Goal: Task Accomplishment & Management: Use online tool/utility

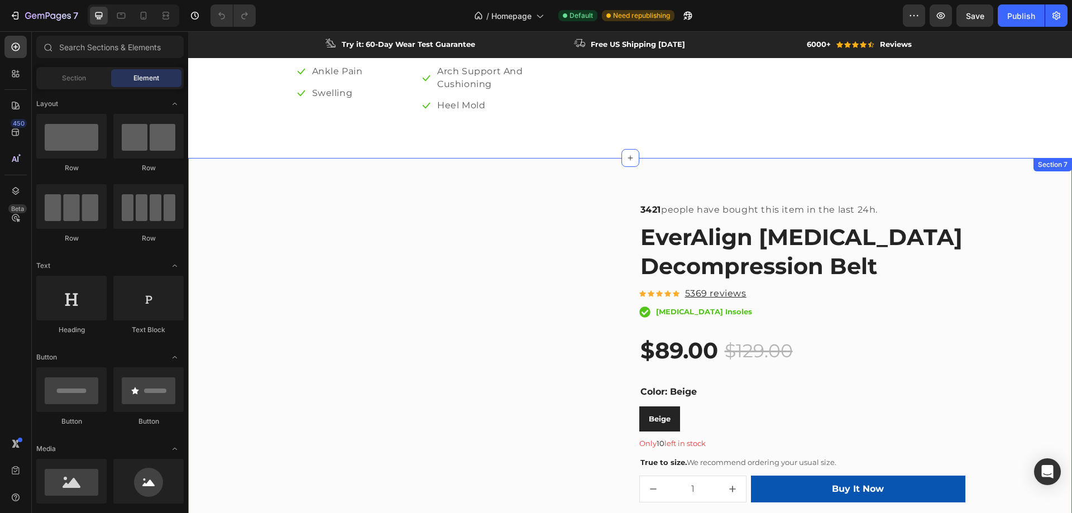
scroll to position [1675, 0]
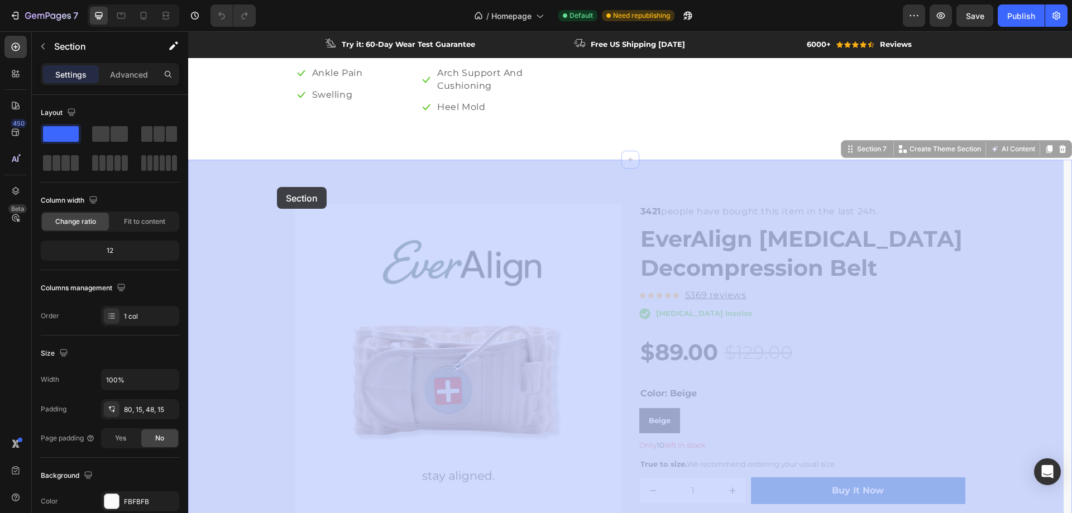
drag, startPoint x: 257, startPoint y: 170, endPoint x: 277, endPoint y: 187, distance: 26.5
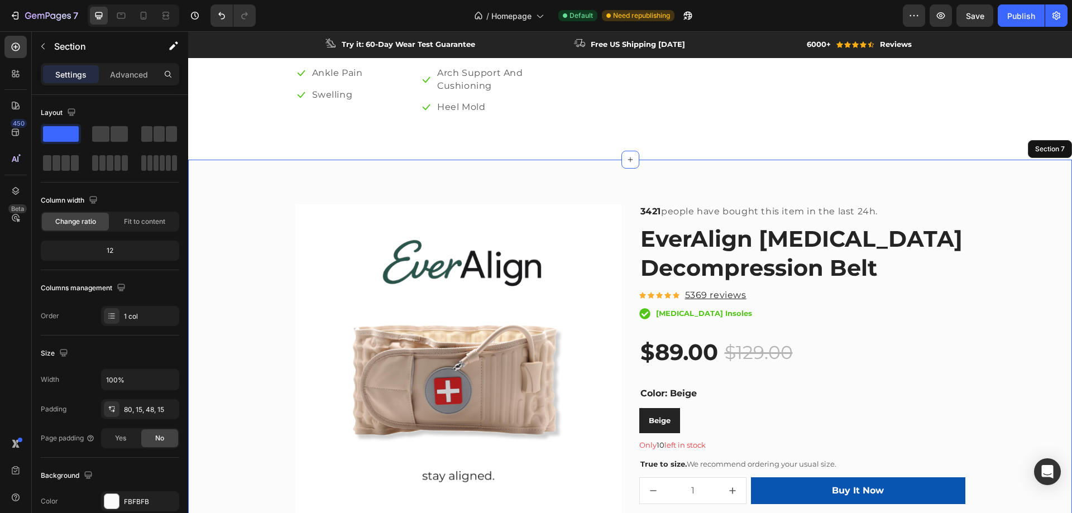
click at [775, 161] on div "Product Images & Gallery 3421 people have bought this item in the last 24h. Tex…" at bounding box center [630, 422] width 884 height 524
click at [1033, 148] on div "Section 7" at bounding box center [1050, 149] width 34 height 10
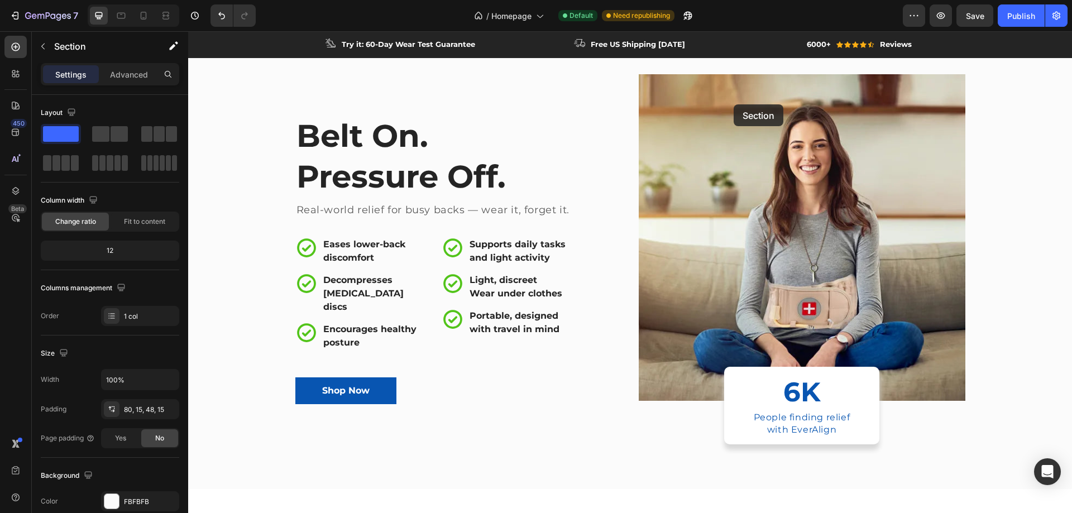
scroll to position [0, 0]
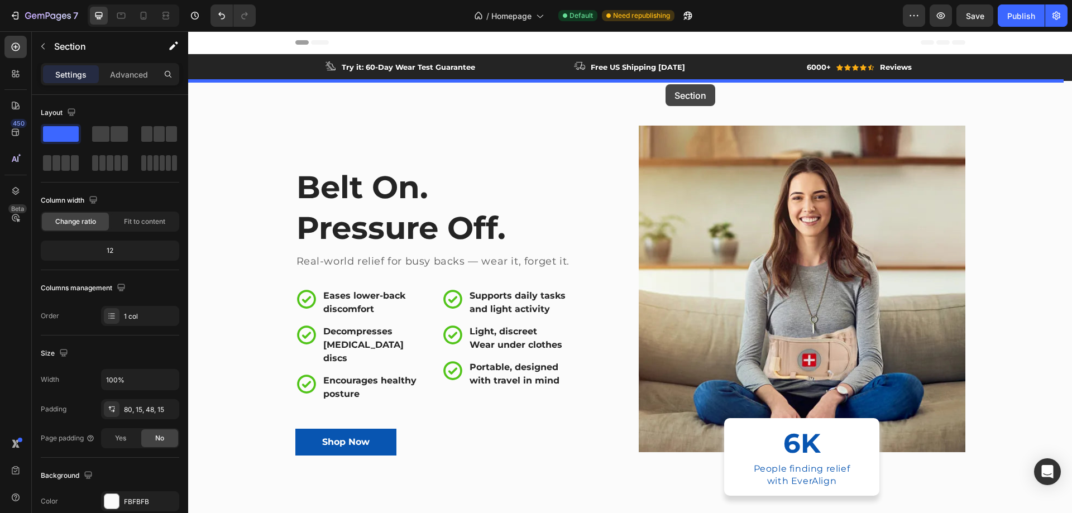
drag, startPoint x: 1030, startPoint y: 150, endPoint x: 666, endPoint y: 84, distance: 369.9
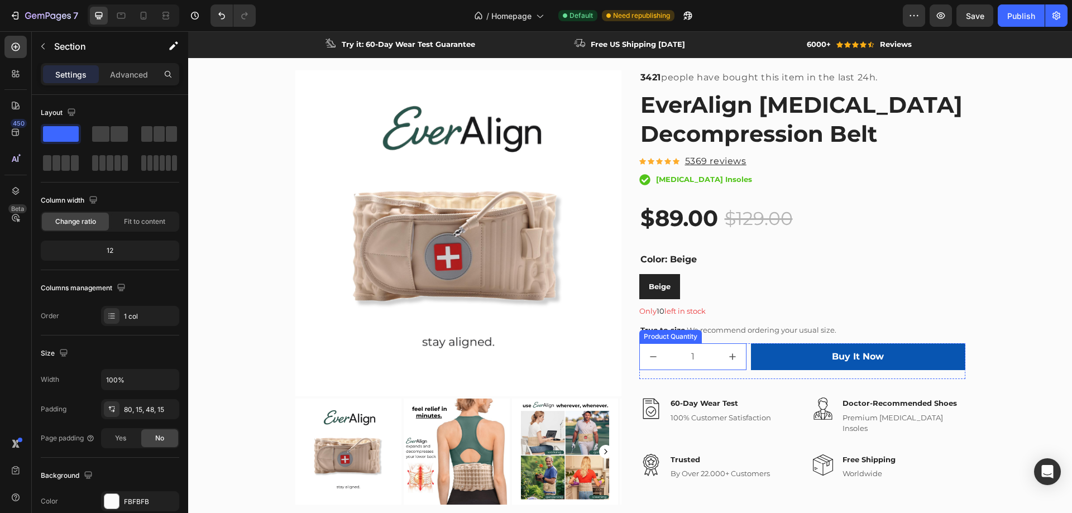
scroll to position [85, 0]
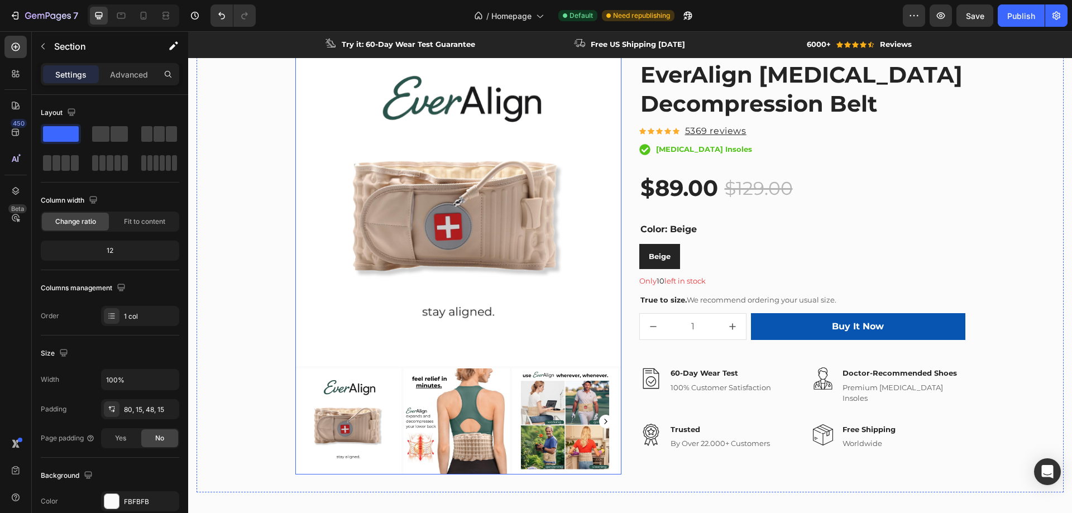
click at [601, 421] on rect "Carousel Next Arrow" at bounding box center [605, 421] width 13 height 13
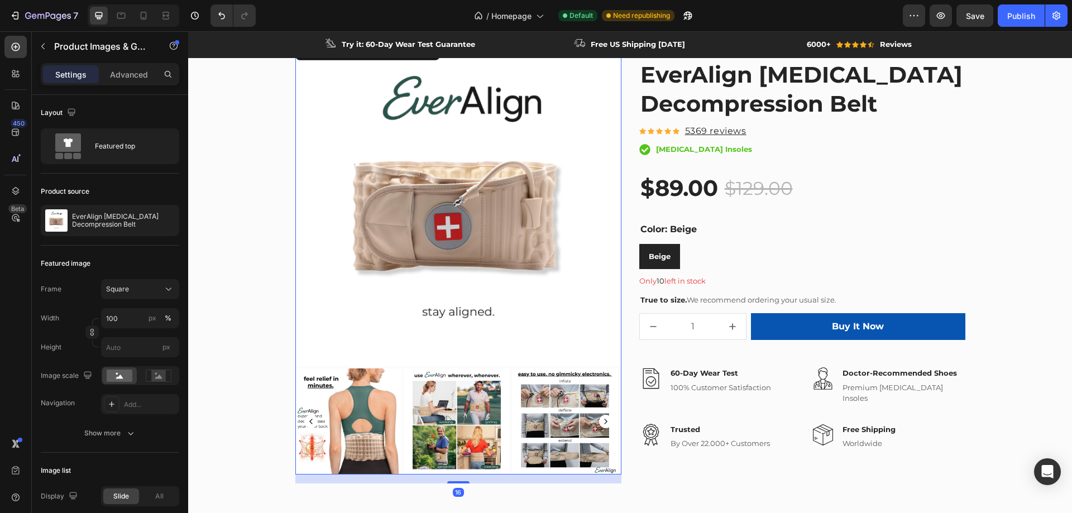
click at [601, 421] on rect "Carousel Next Arrow" at bounding box center [605, 421] width 13 height 13
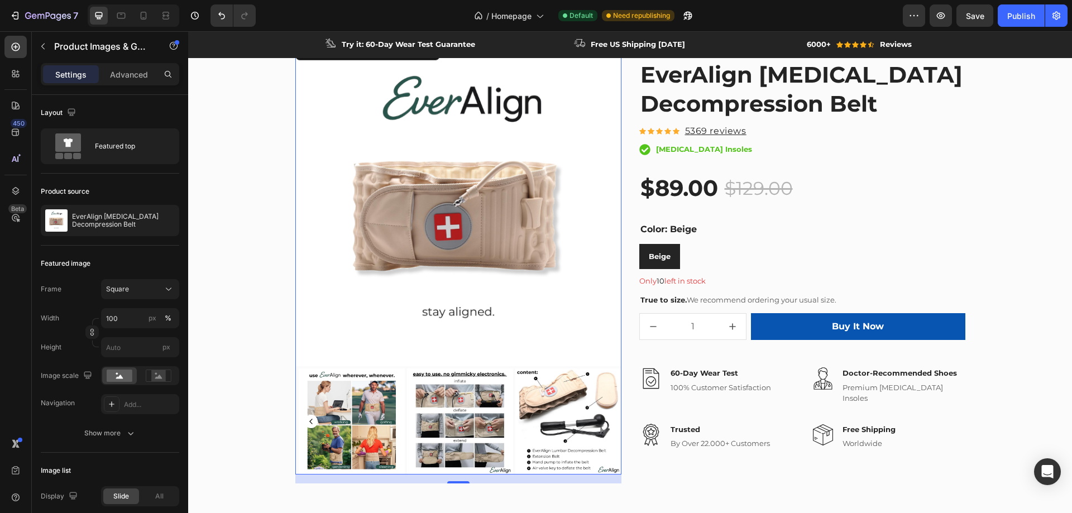
click at [601, 421] on img at bounding box center [568, 421] width 106 height 106
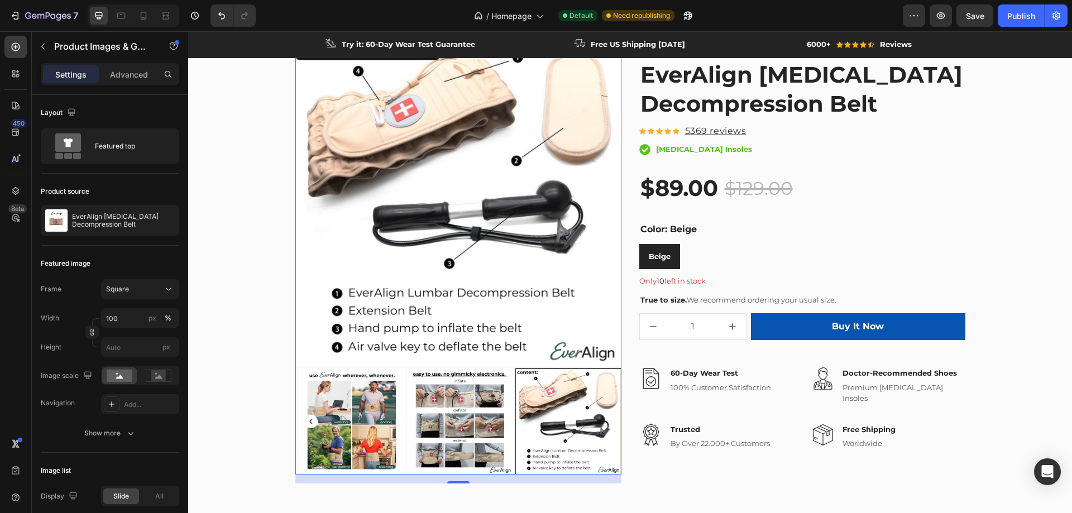
click at [477, 412] on img at bounding box center [459, 421] width 106 height 106
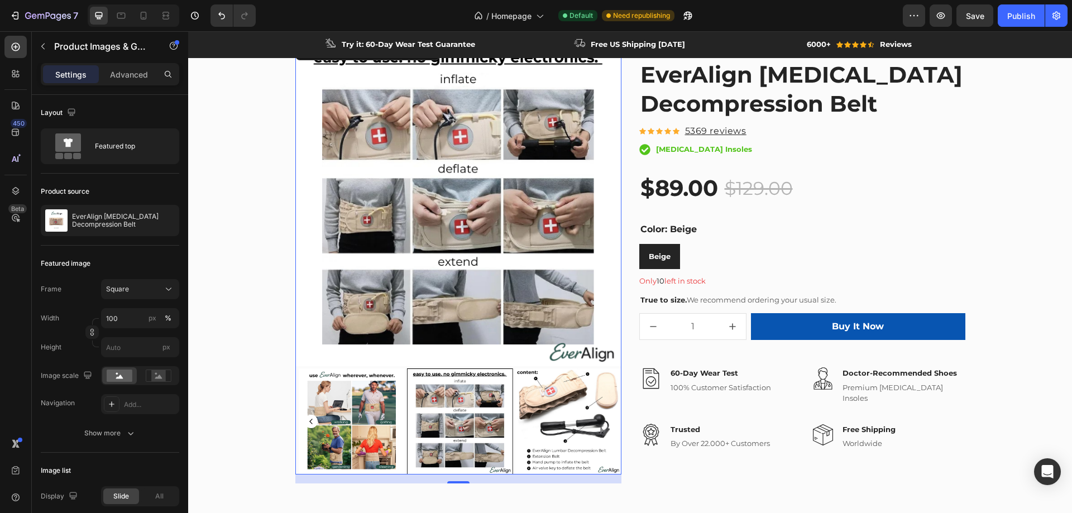
click at [377, 414] on img at bounding box center [351, 421] width 106 height 106
click at [305, 419] on rect "Carousel Back Arrow" at bounding box center [310, 421] width 13 height 13
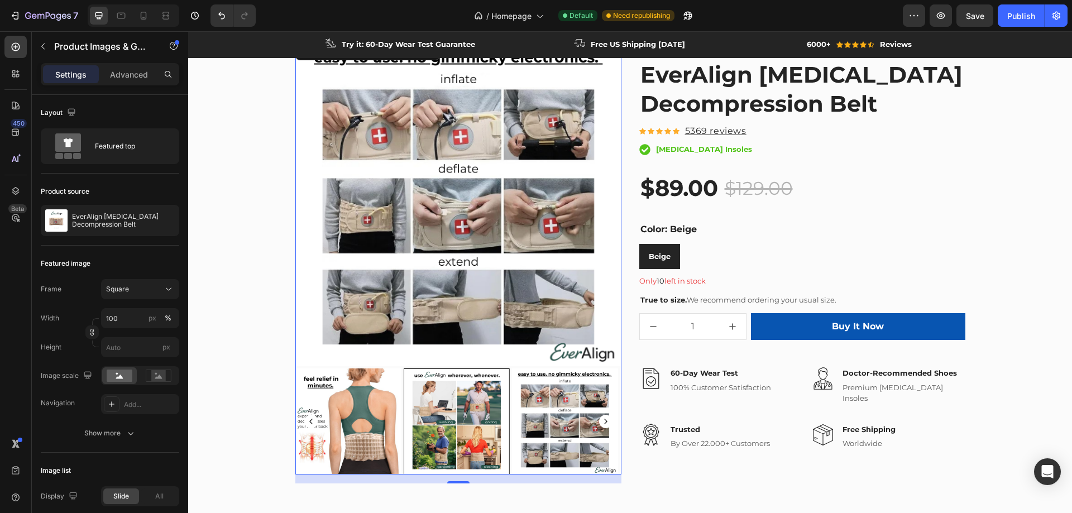
click at [305, 419] on rect "Carousel Back Arrow" at bounding box center [310, 421] width 13 height 13
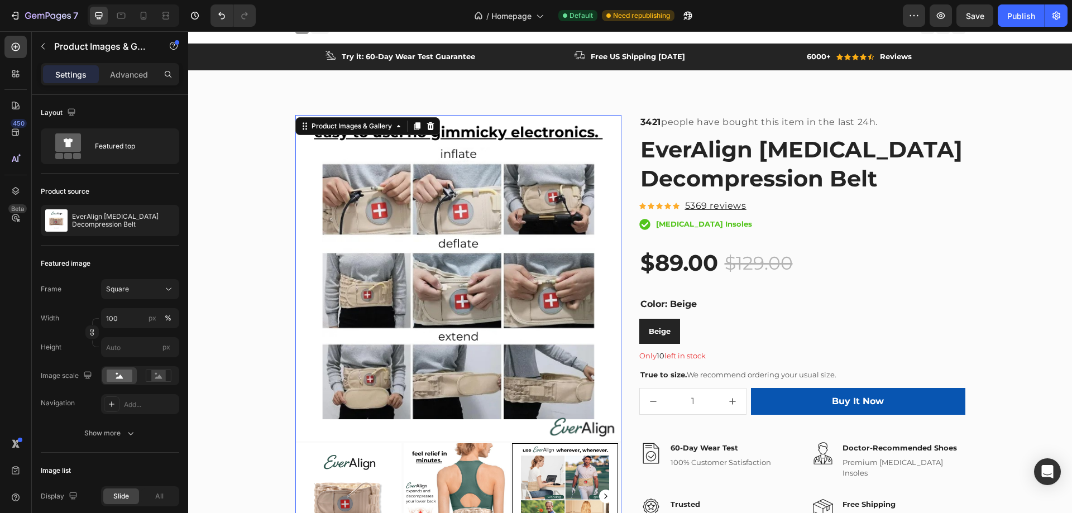
scroll to position [0, 0]
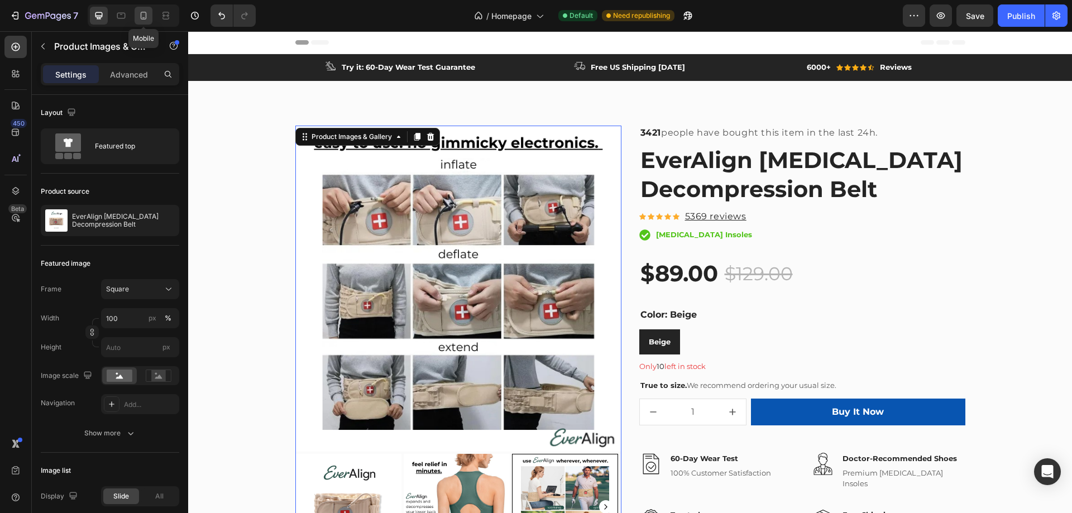
click at [137, 16] on div at bounding box center [144, 16] width 18 height 18
type input "8"
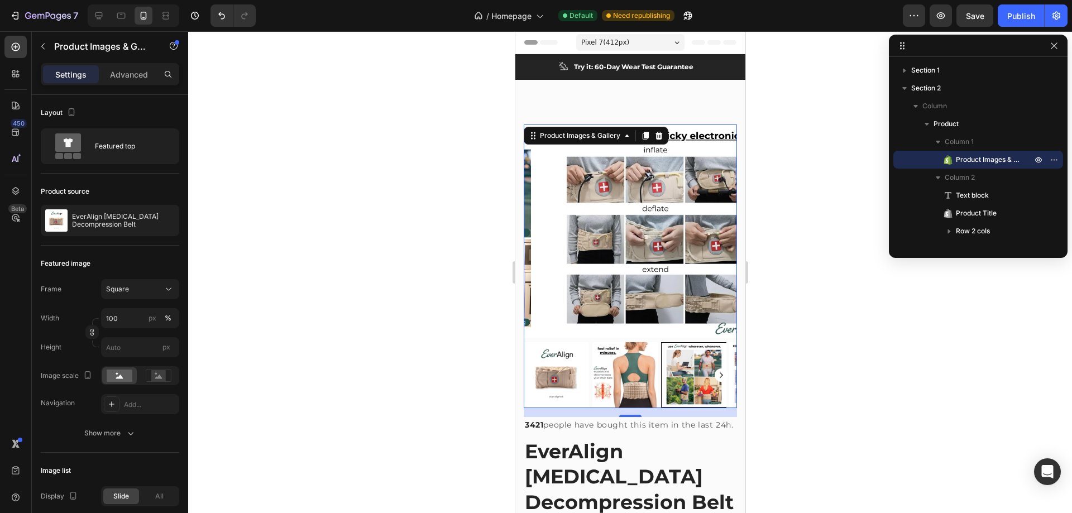
click at [636, 42] on div "Pixel 7 ( 412 px)" at bounding box center [630, 42] width 108 height 17
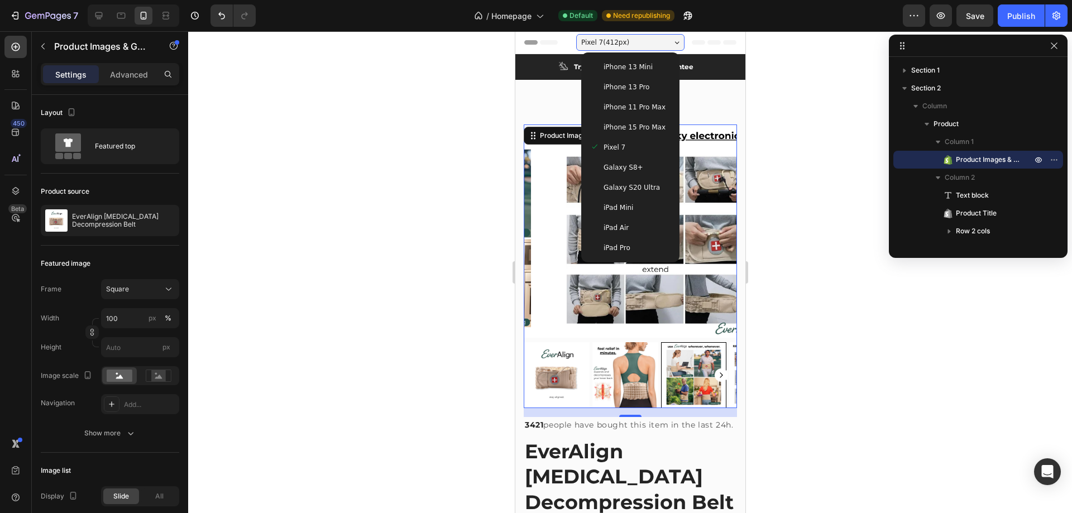
click at [630, 44] on div "Pixel 7 ( 412 px)" at bounding box center [630, 42] width 108 height 17
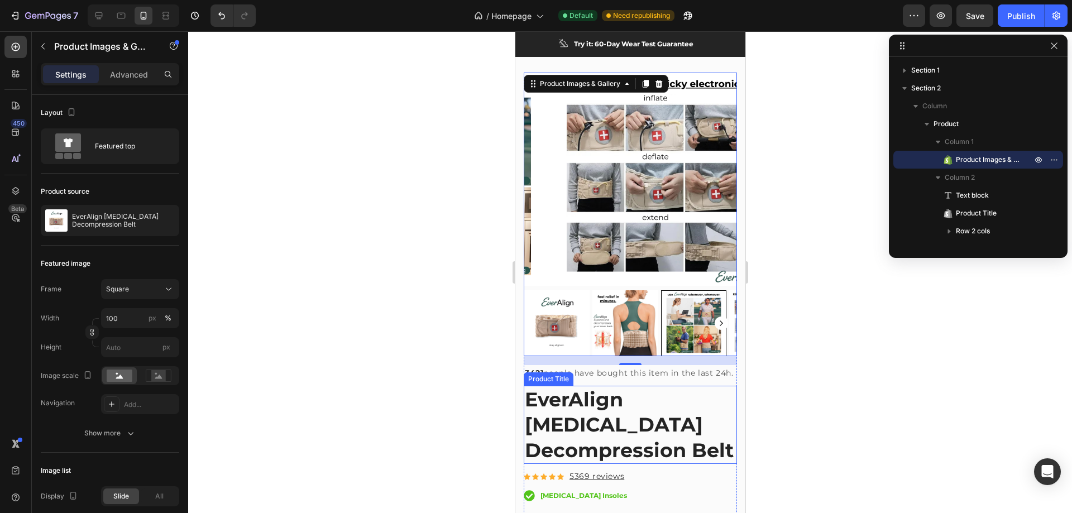
scroll to position [56, 0]
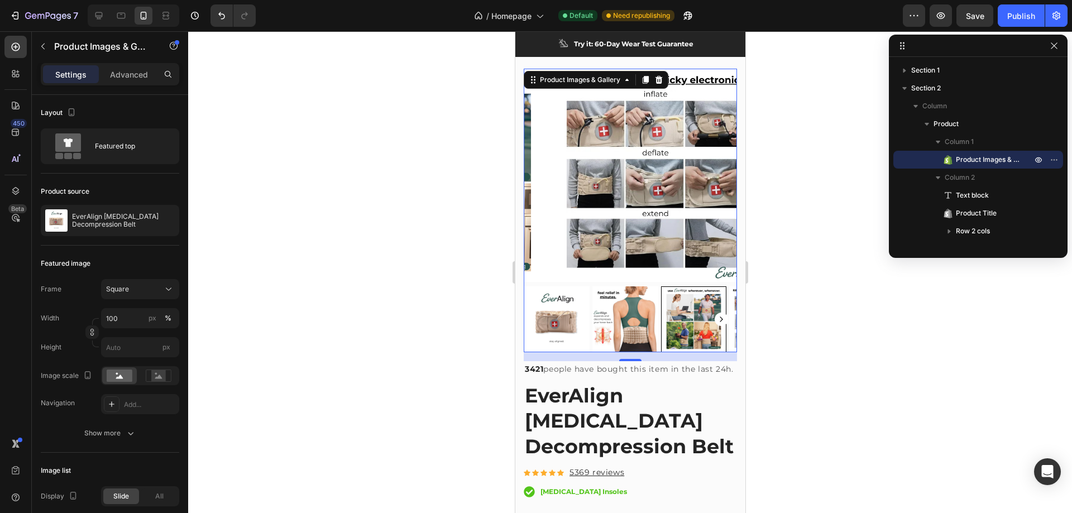
click at [836, 259] on div at bounding box center [630, 272] width 884 height 482
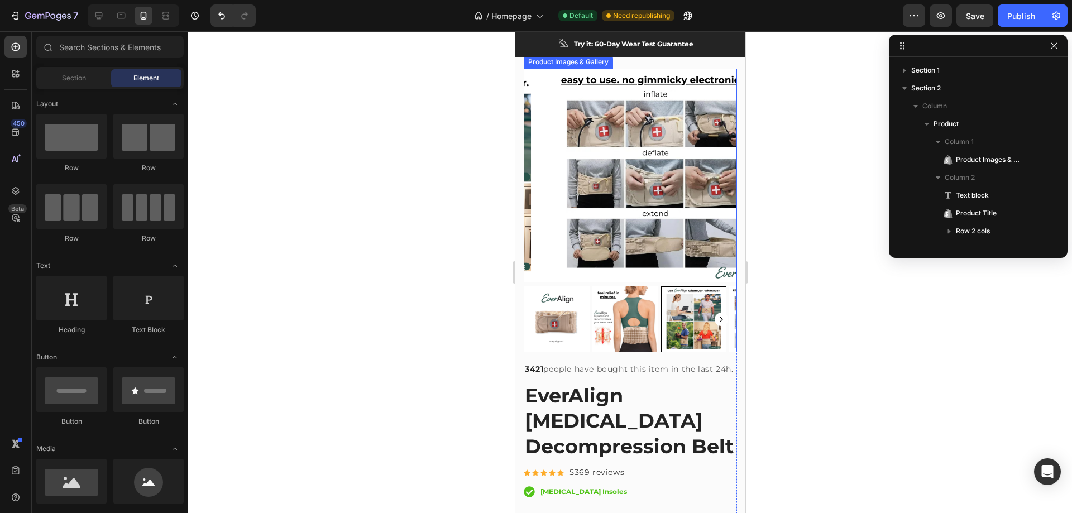
click at [610, 300] on img at bounding box center [625, 319] width 66 height 66
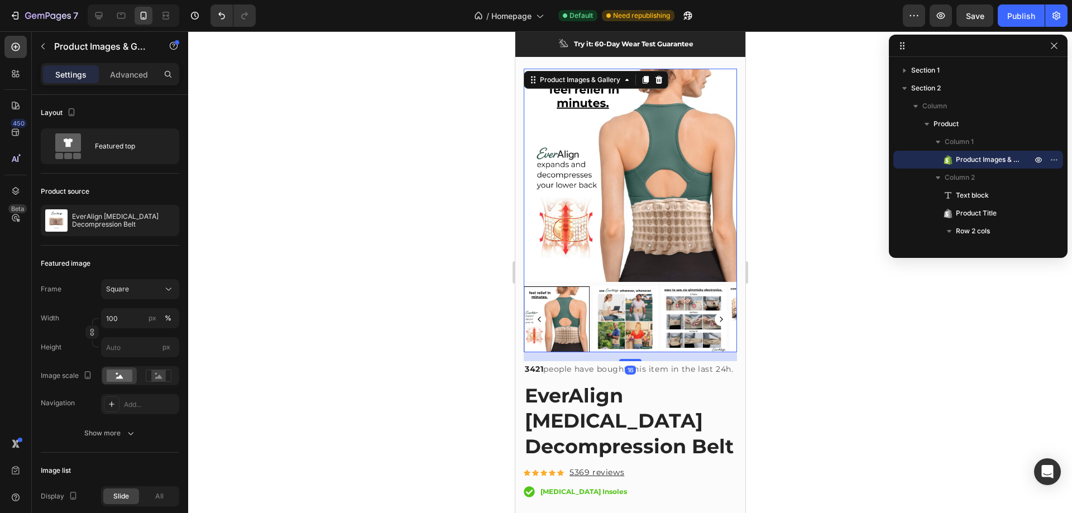
click at [536, 313] on rect "Carousel Back Arrow" at bounding box center [538, 319] width 13 height 13
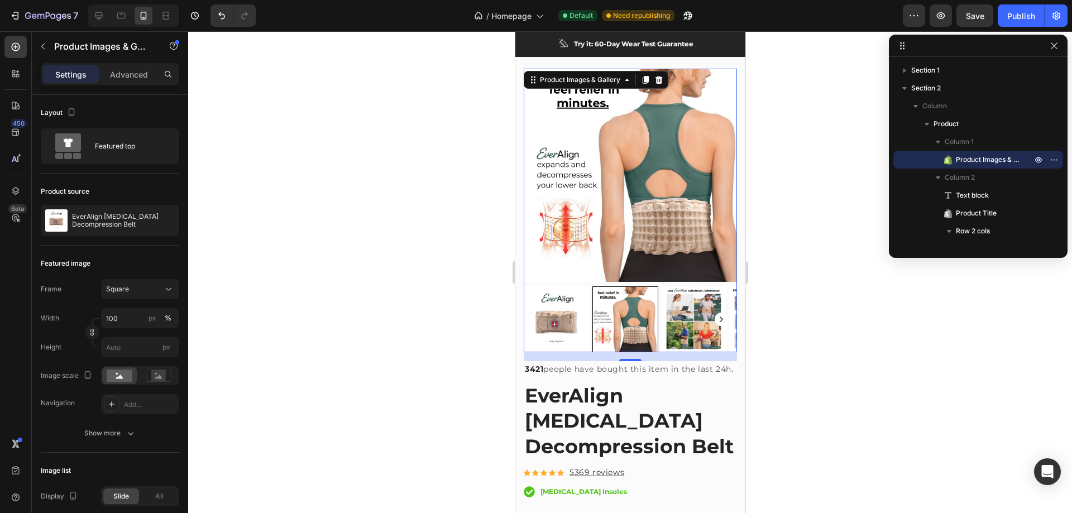
click at [567, 311] on img at bounding box center [556, 319] width 66 height 66
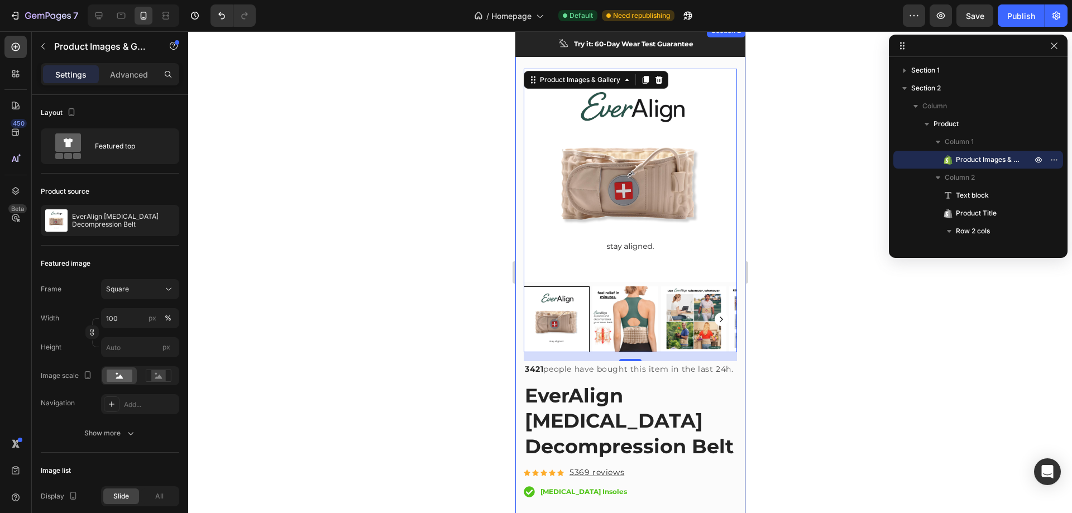
scroll to position [0, 0]
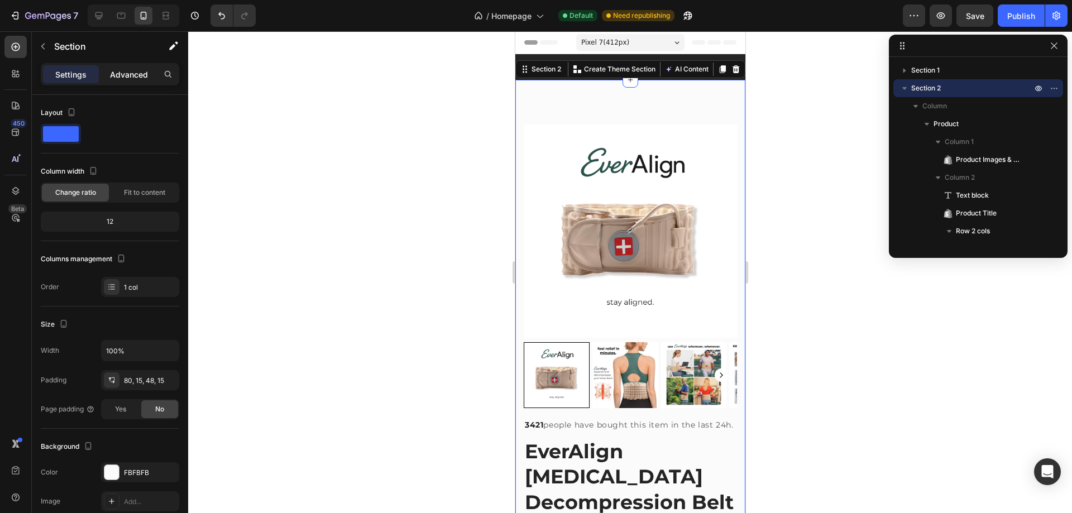
click at [116, 74] on p "Advanced" at bounding box center [129, 75] width 38 height 12
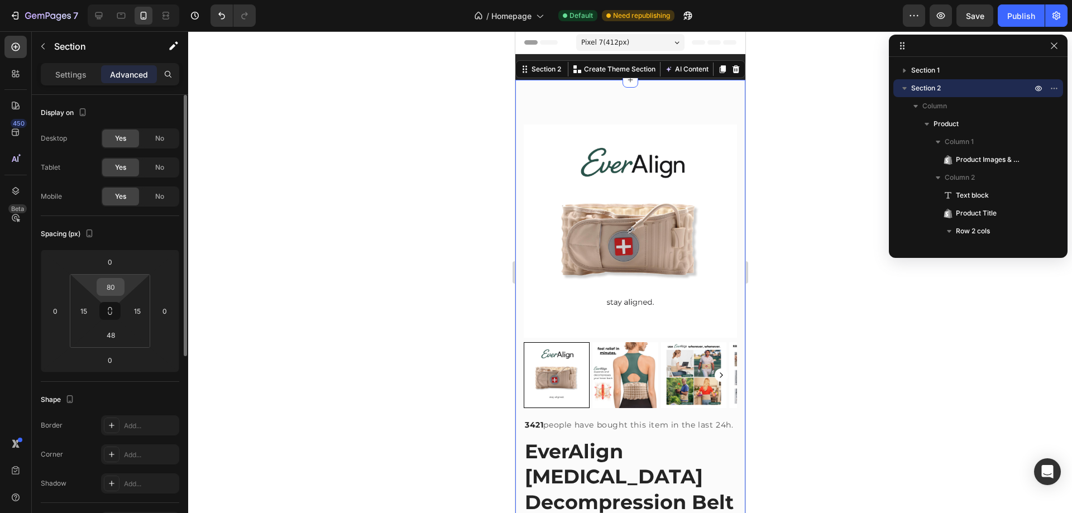
click at [119, 288] on input "80" at bounding box center [110, 287] width 22 height 17
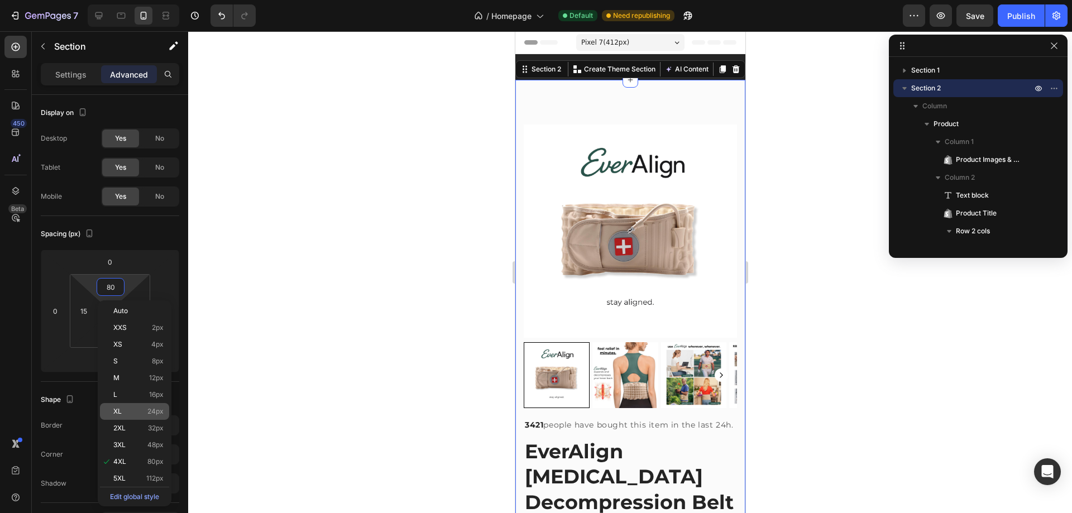
click at [153, 412] on span "24px" at bounding box center [155, 412] width 16 height 8
type input "24"
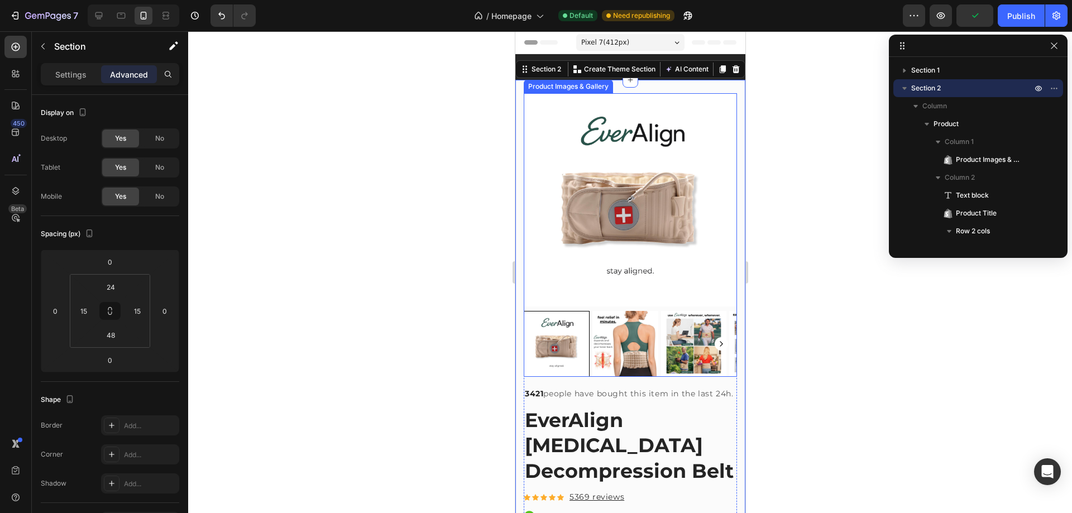
click at [544, 207] on img at bounding box center [629, 199] width 213 height 213
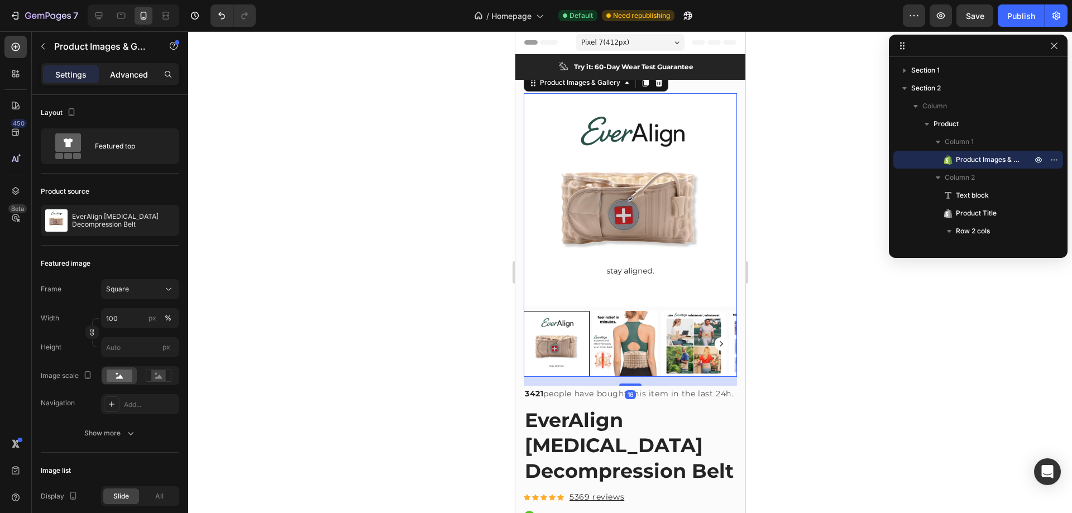
click at [124, 73] on p "Advanced" at bounding box center [129, 75] width 38 height 12
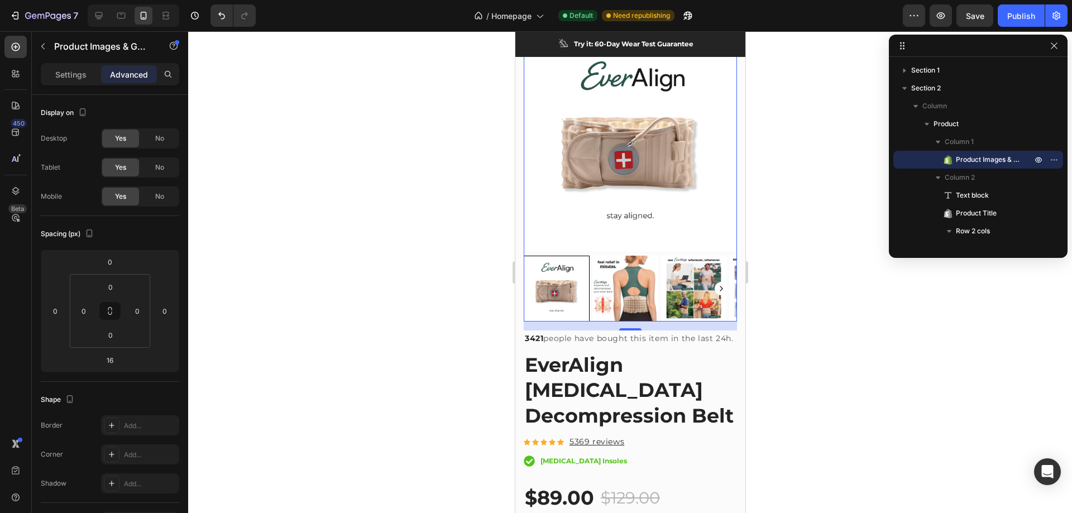
scroll to position [56, 0]
click at [571, 334] on p "3421 people have bought this item in the last 24h." at bounding box center [629, 338] width 211 height 14
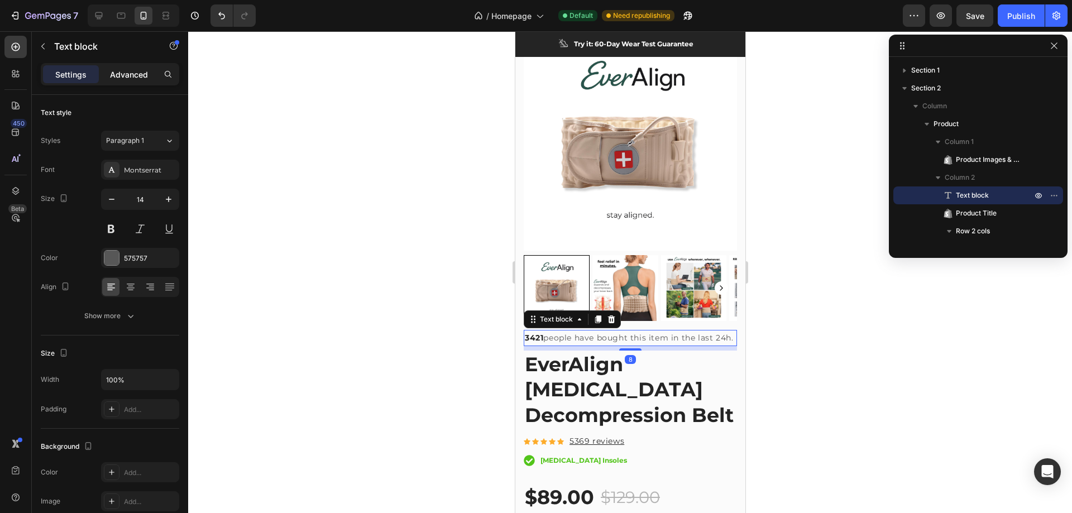
click at [126, 68] on div "Advanced" at bounding box center [129, 74] width 56 height 18
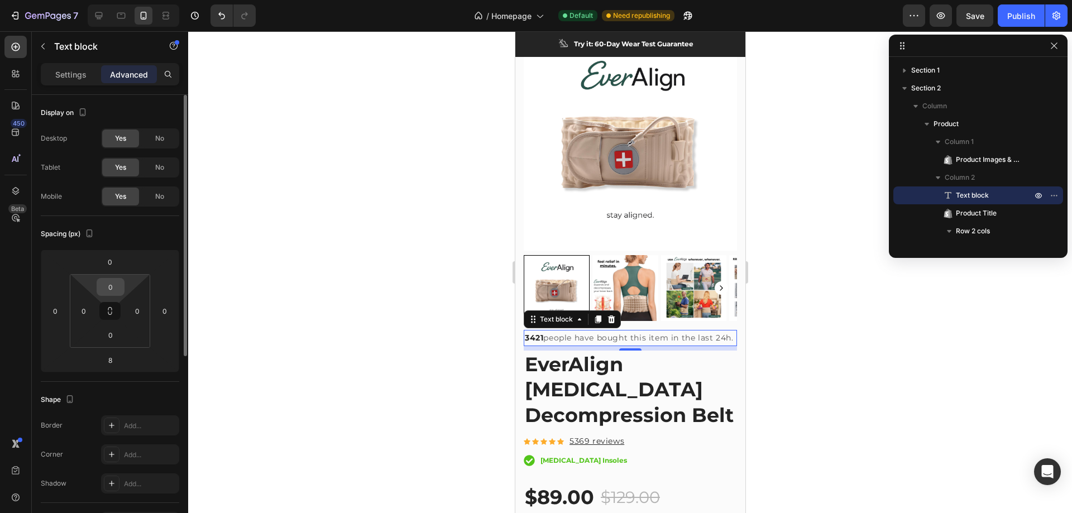
click at [121, 283] on input "0" at bounding box center [110, 287] width 22 height 17
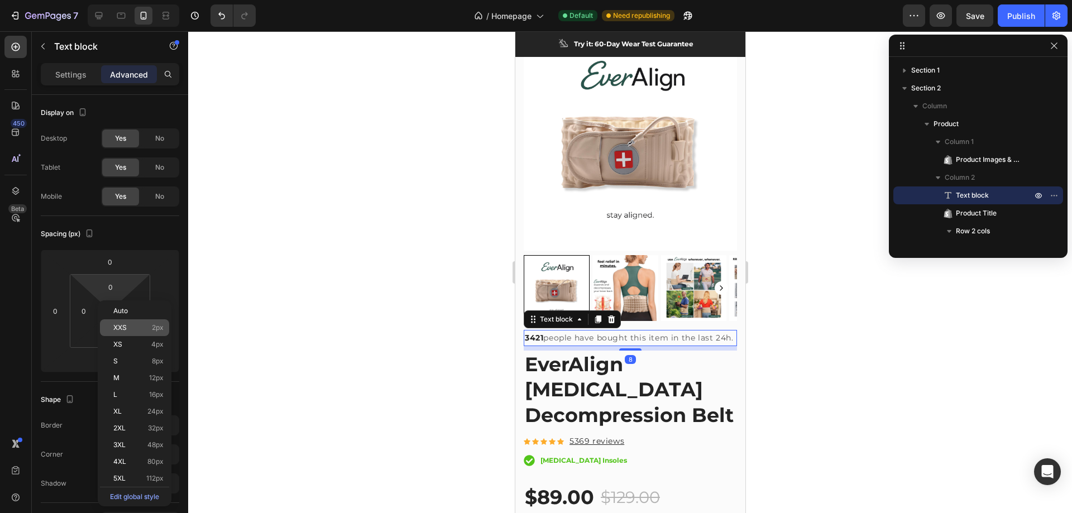
click at [139, 326] on p "XXS 2px" at bounding box center [138, 328] width 50 height 8
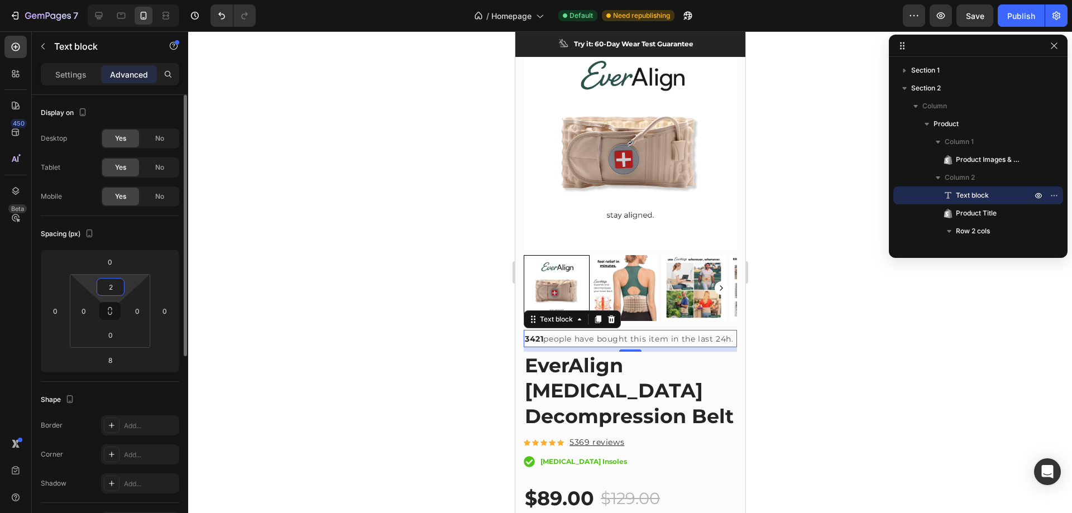
click at [115, 285] on input "2" at bounding box center [110, 287] width 22 height 17
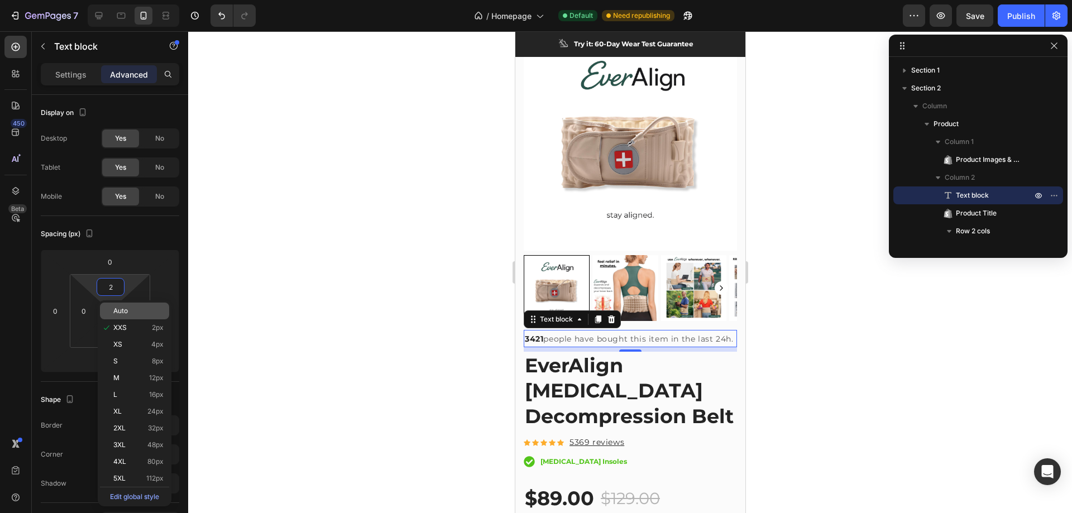
click at [132, 312] on p "Auto" at bounding box center [138, 311] width 50 height 8
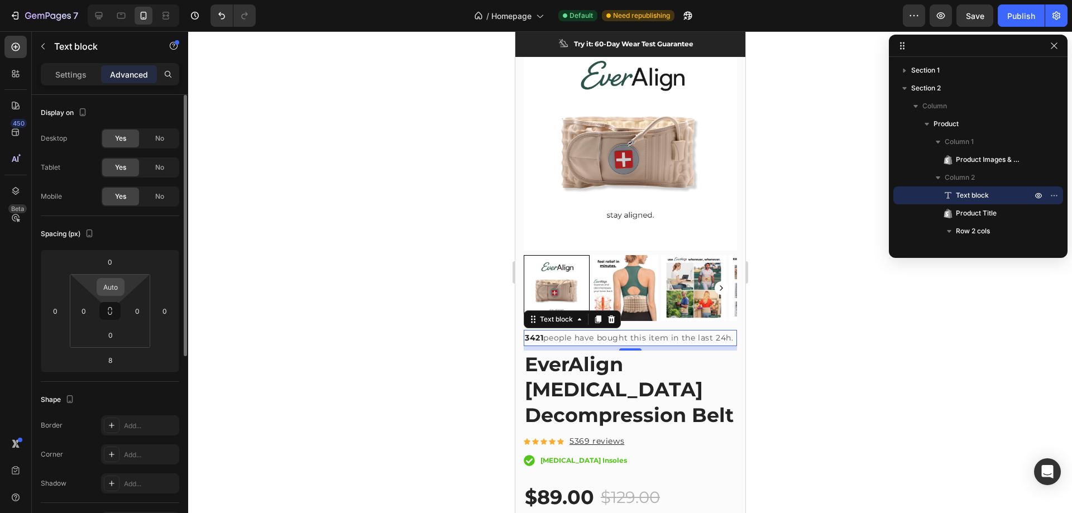
click at [116, 286] on input "Auto" at bounding box center [110, 287] width 22 height 17
type input "0"
click at [148, 231] on div "Spacing (px)" at bounding box center [110, 234] width 138 height 18
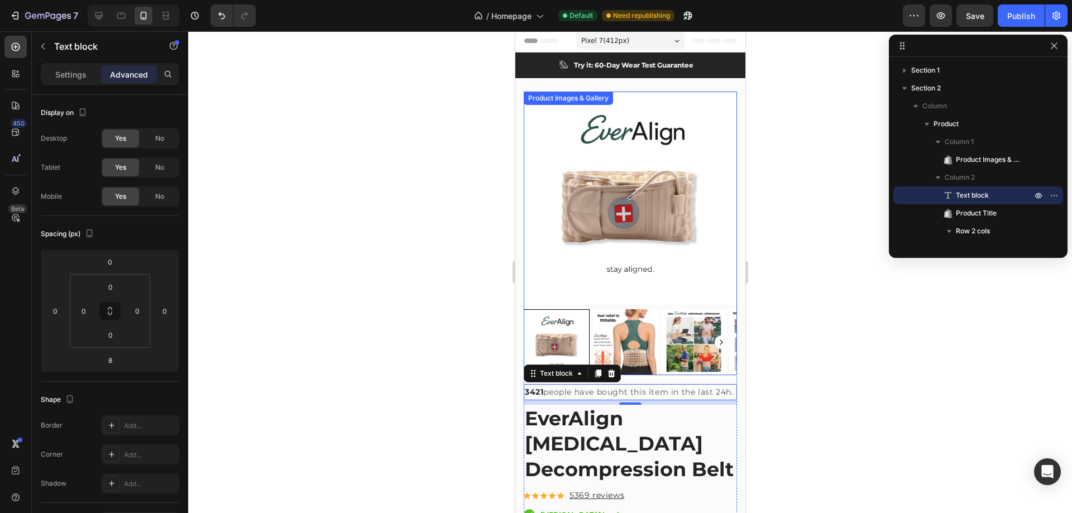
scroll to position [0, 0]
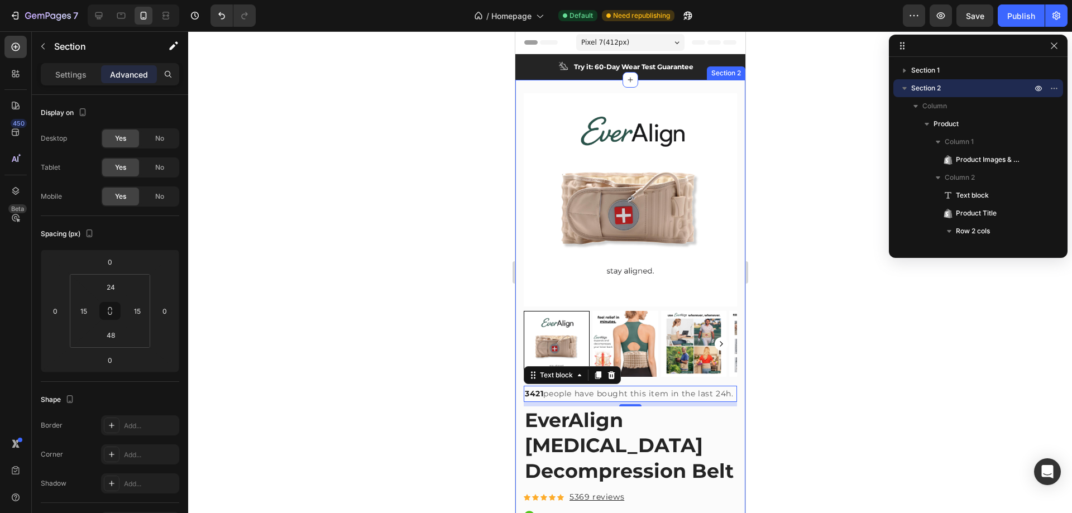
click at [554, 85] on div "Product Images & Gallery 3421 people have bought this item in the last 24h. Tex…" at bounding box center [630, 521] width 230 height 882
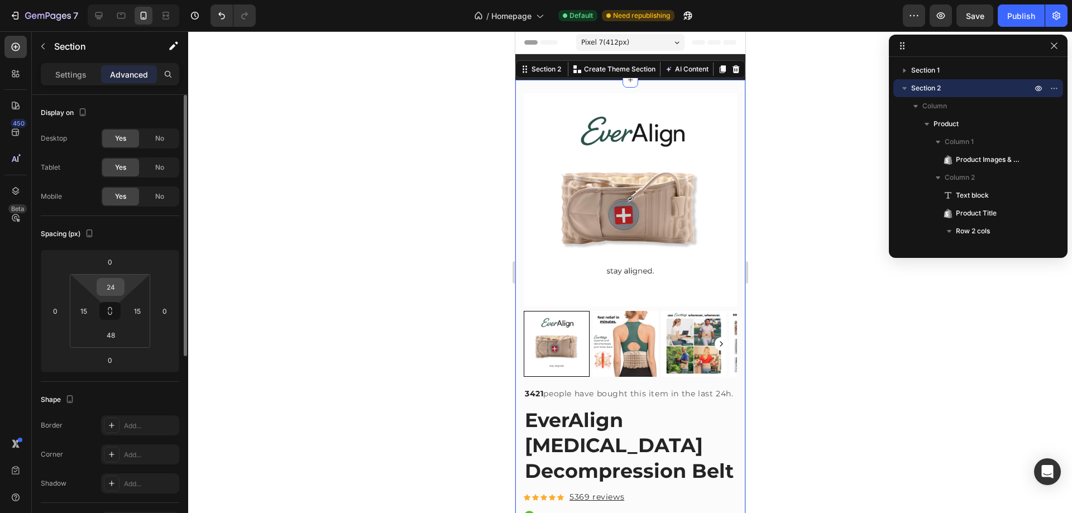
click at [109, 293] on input "24" at bounding box center [110, 287] width 22 height 17
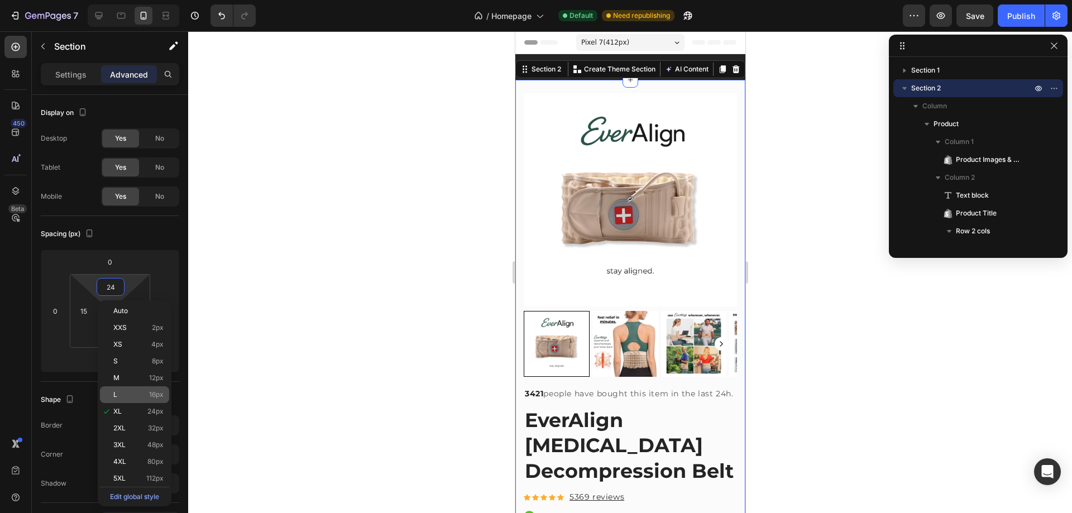
click at [151, 388] on div "L 16px" at bounding box center [134, 394] width 69 height 17
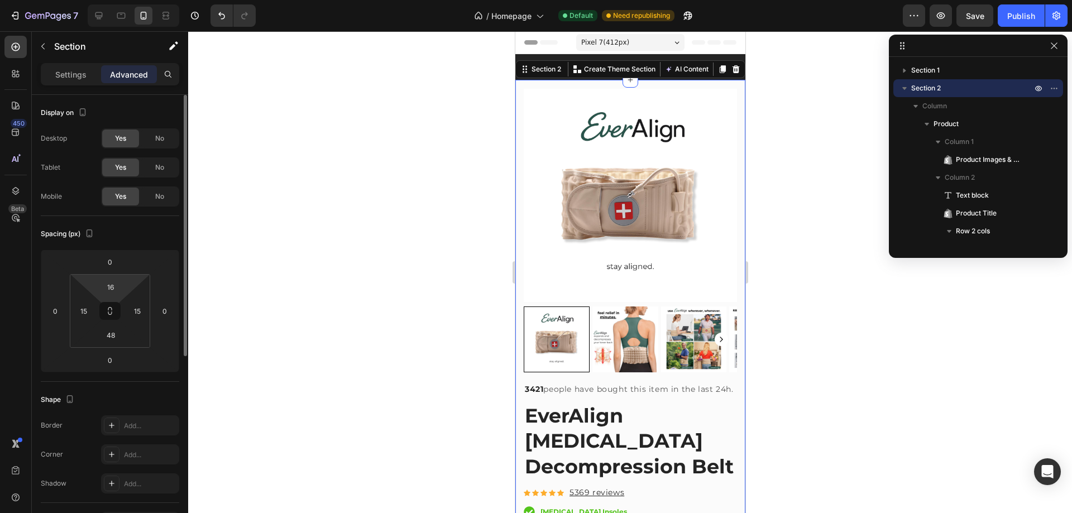
click at [107, 0] on html "7 / Homepage Default Need republishing Preview Save Publish 450 Beta Sections(1…" at bounding box center [536, 0] width 1072 height 0
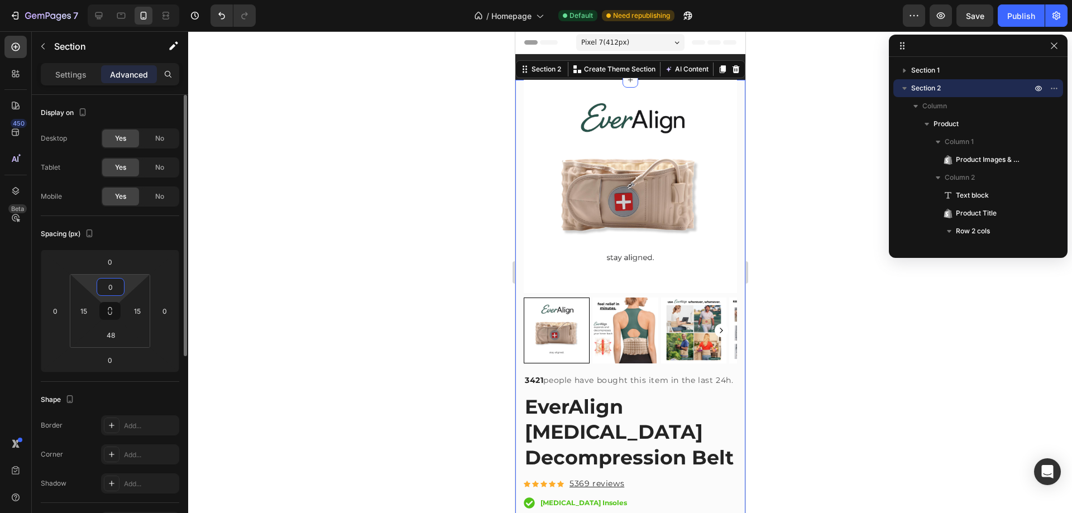
click at [162, 227] on div "Spacing (px)" at bounding box center [110, 234] width 138 height 18
click at [116, 290] on input "0" at bounding box center [110, 287] width 22 height 17
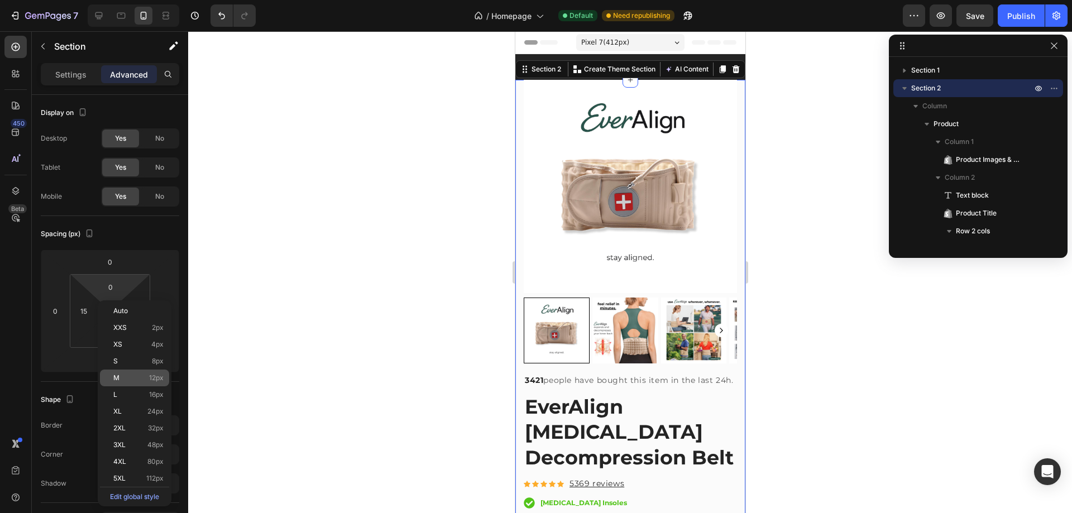
click at [145, 373] on div "M 12px" at bounding box center [134, 378] width 69 height 17
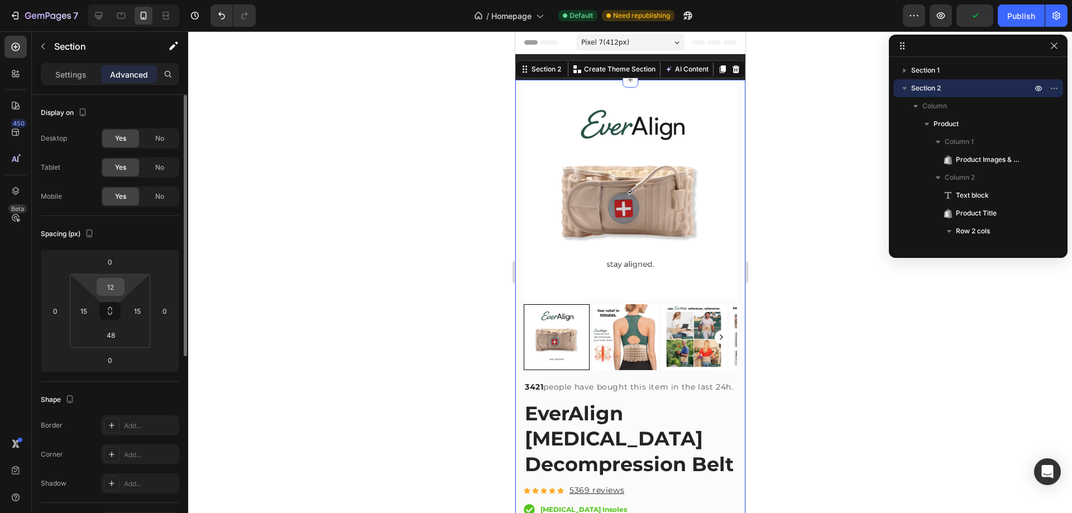
click at [120, 285] on input "12" at bounding box center [110, 287] width 22 height 17
click at [118, 285] on input "12" at bounding box center [110, 287] width 22 height 17
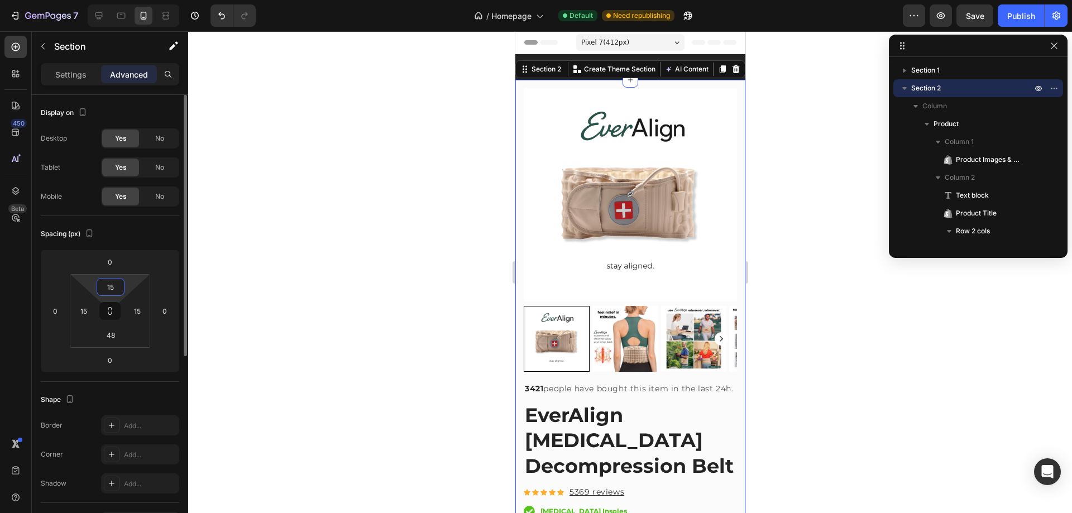
type input "15"
click at [160, 232] on div "Spacing (px)" at bounding box center [110, 234] width 138 height 18
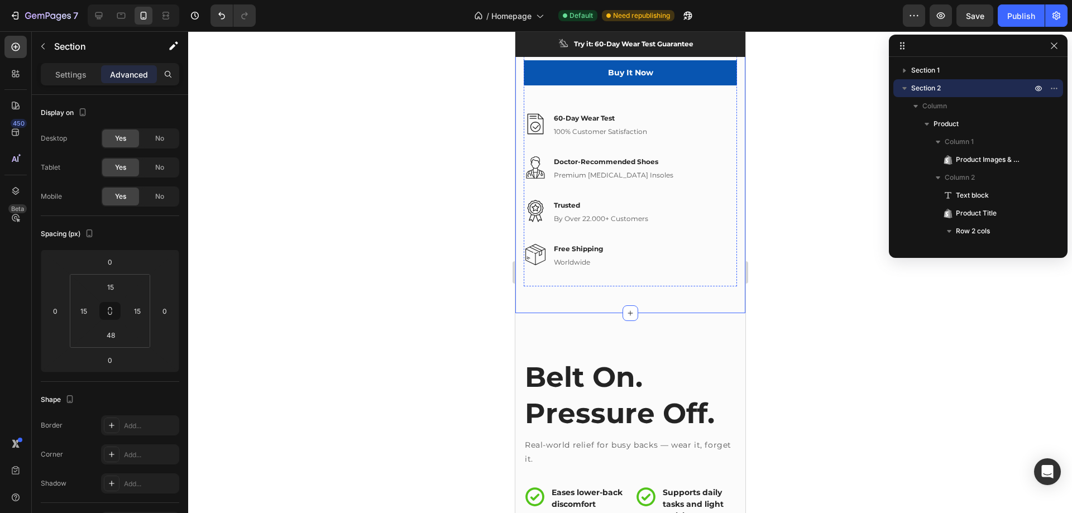
scroll to position [670, 0]
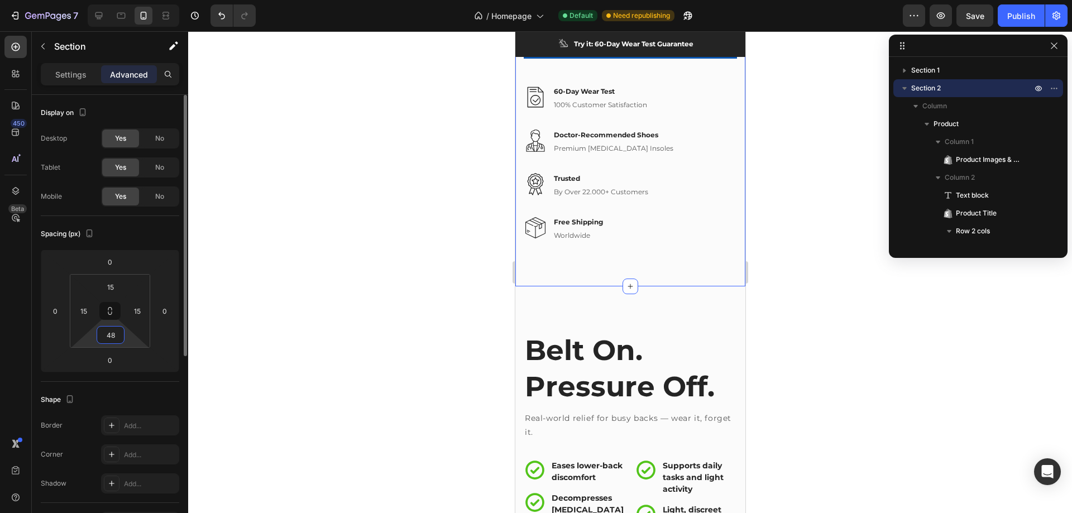
click at [117, 334] on input "48" at bounding box center [110, 335] width 22 height 17
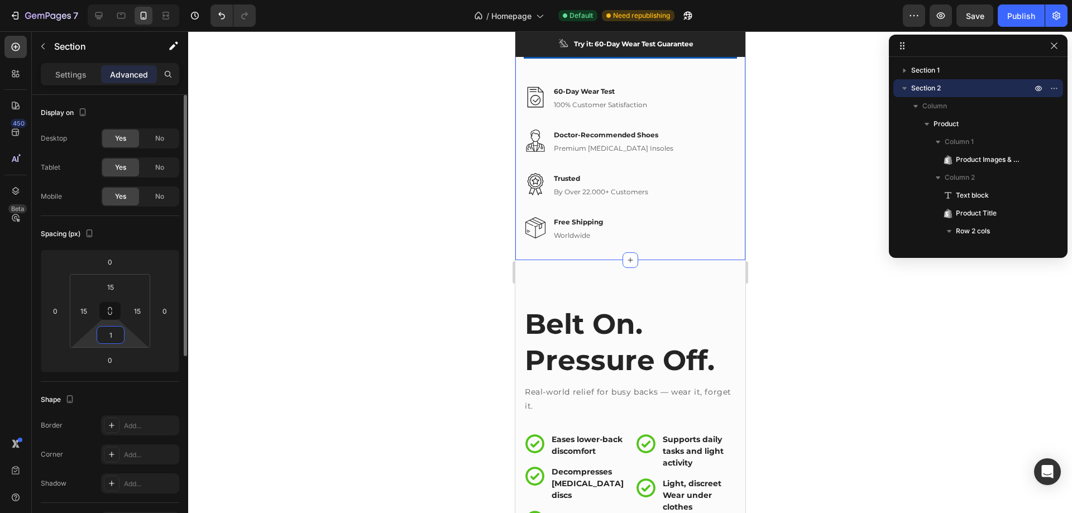
type input "15"
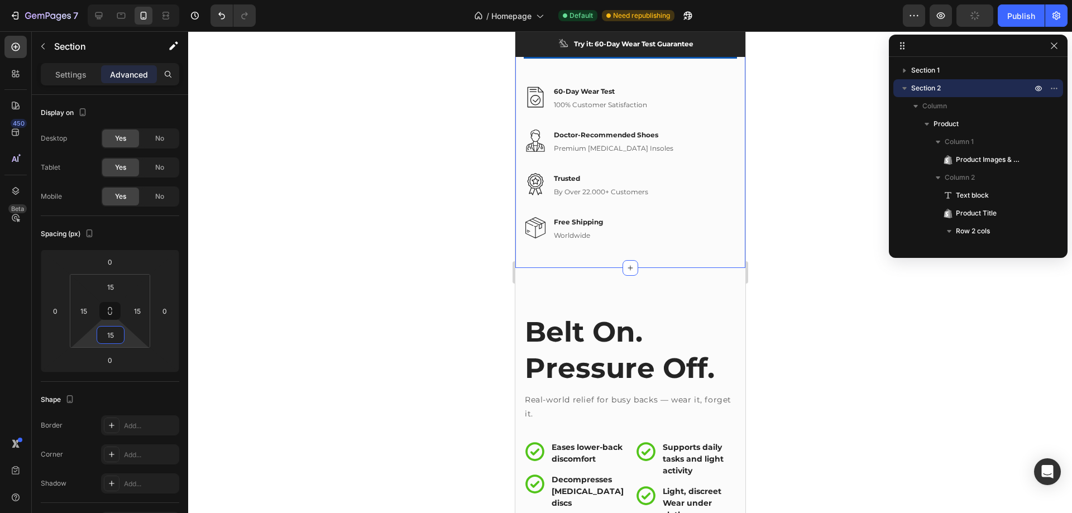
click at [257, 312] on div at bounding box center [630, 272] width 884 height 482
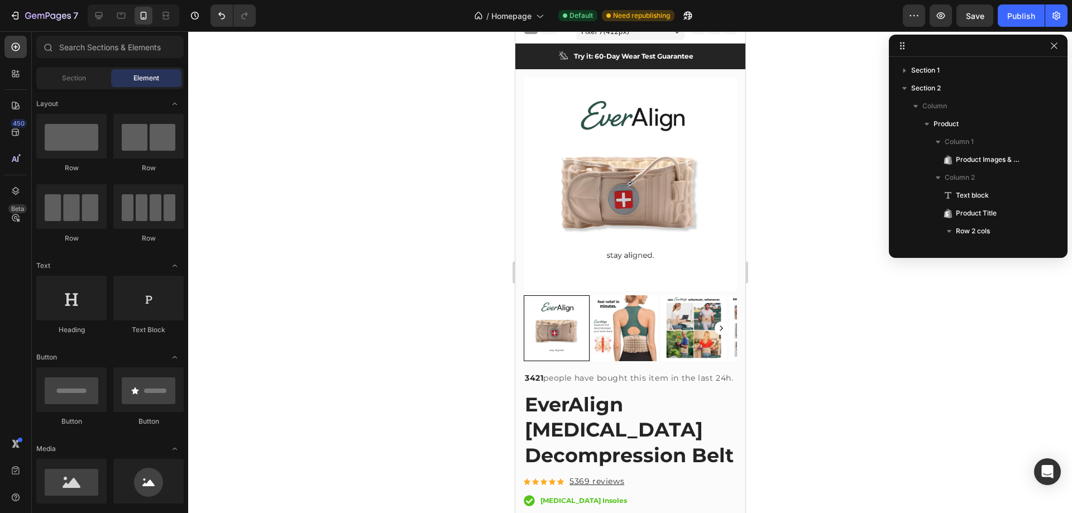
scroll to position [0, 0]
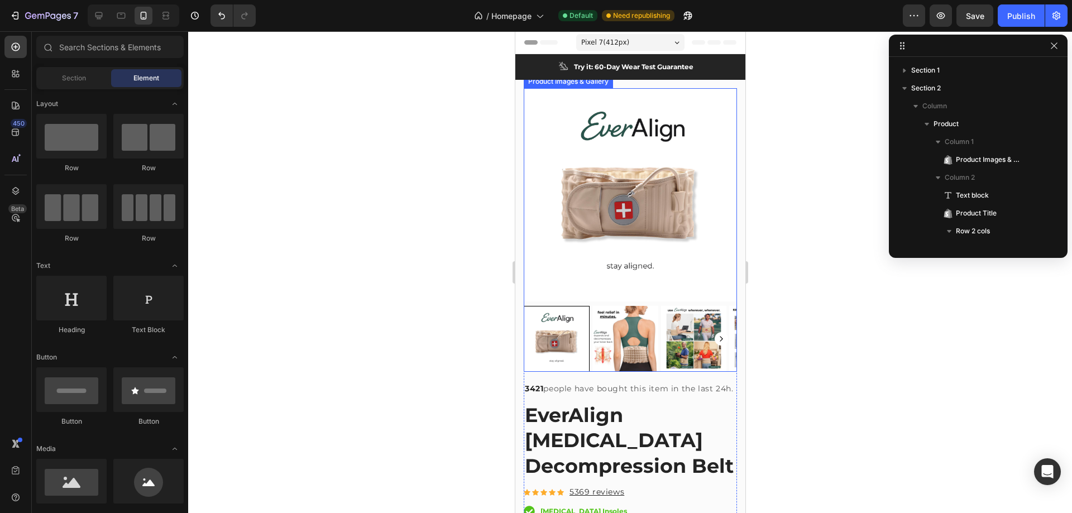
click at [726, 125] on img at bounding box center [629, 194] width 213 height 213
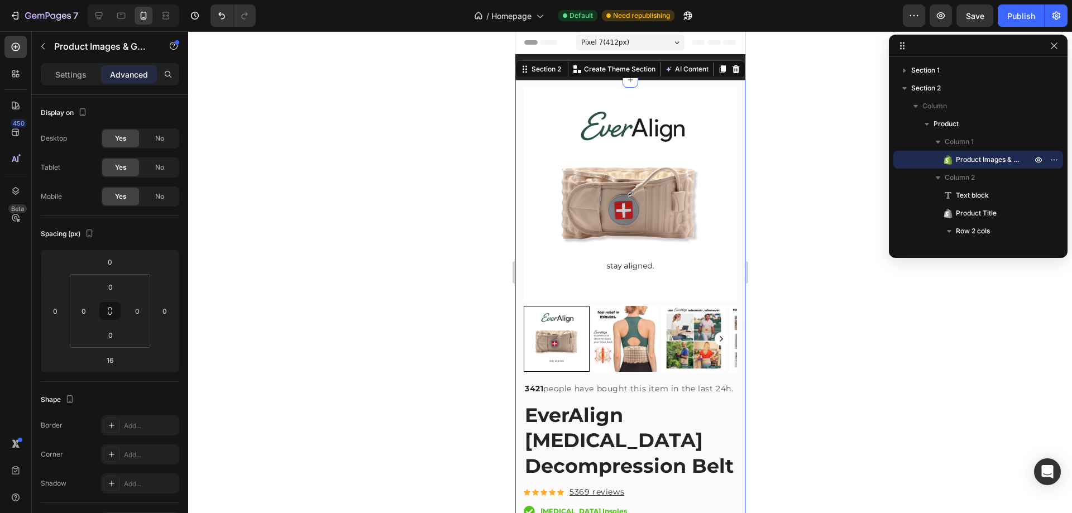
click at [684, 84] on div "Product Images & Gallery 3421 people have bought this item in the last 24h. Tex…" at bounding box center [630, 509] width 230 height 858
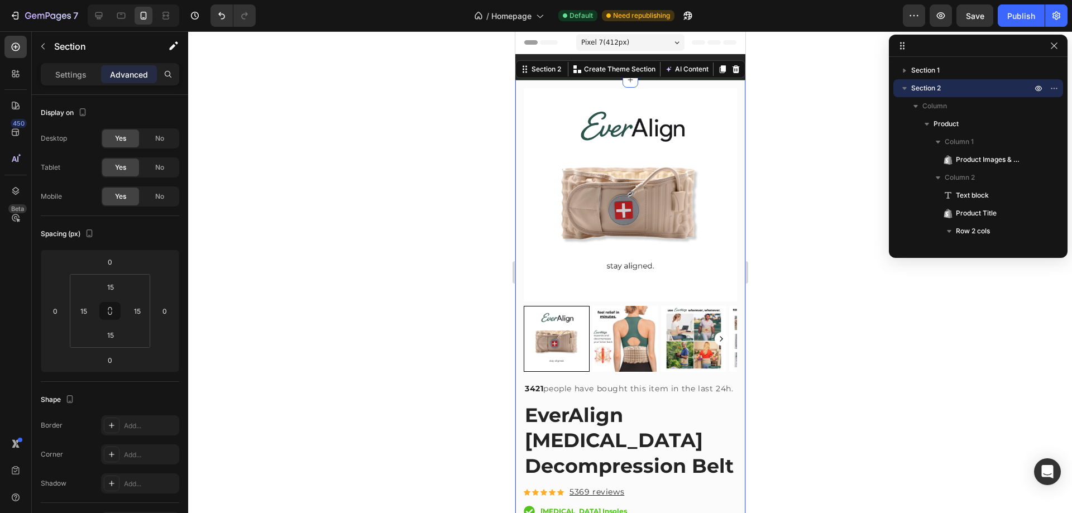
click at [636, 44] on div "Pixel 7 ( 412 px)" at bounding box center [630, 42] width 108 height 17
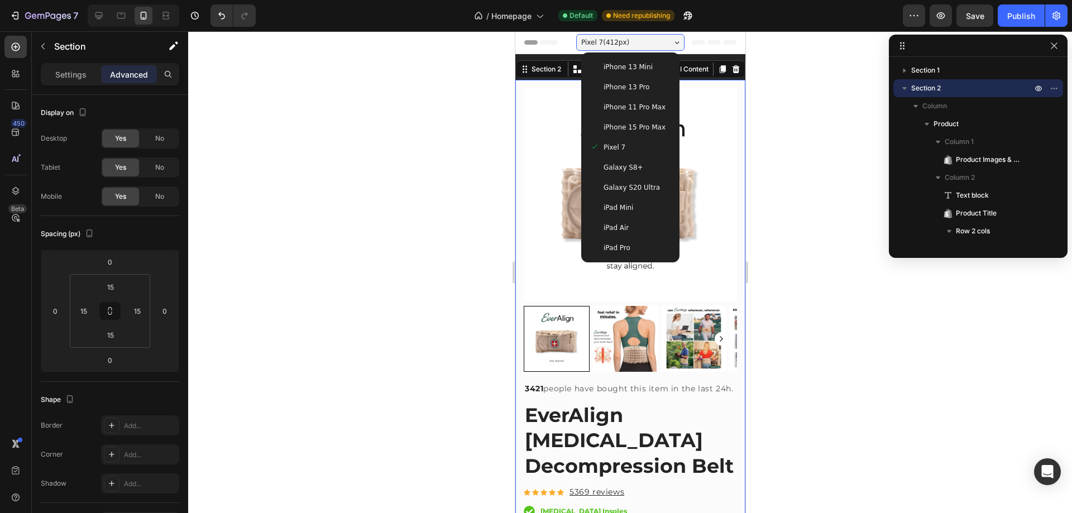
click at [634, 63] on span "iPhone 13 Mini" at bounding box center [627, 66] width 49 height 11
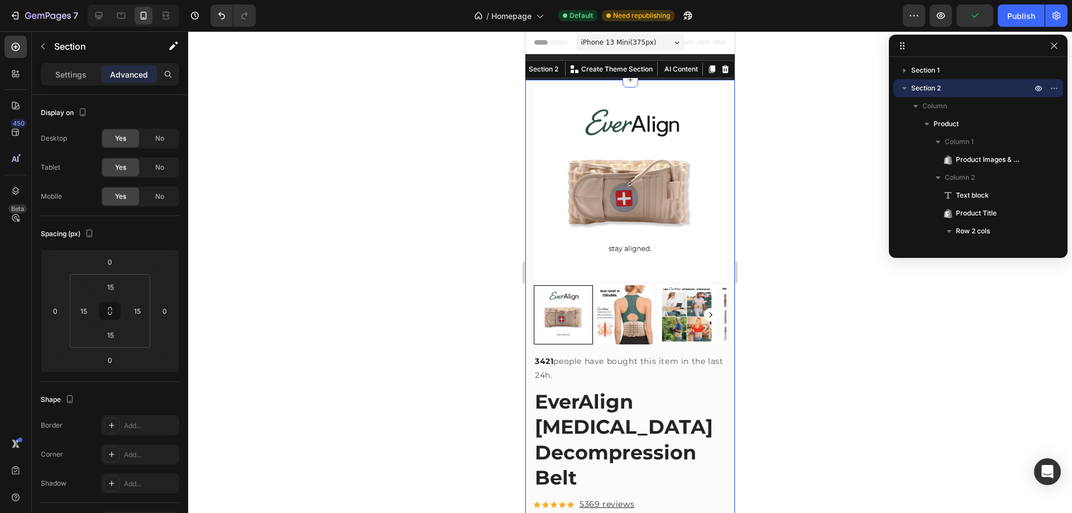
click at [635, 40] on span "iPhone 13 Mini ( 375 px)" at bounding box center [618, 42] width 75 height 11
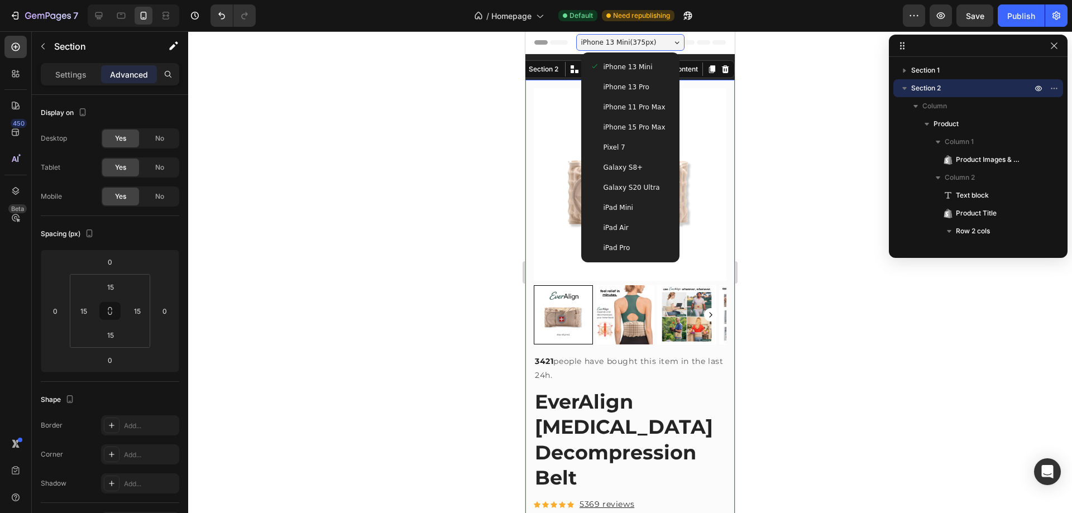
click at [624, 195] on div "Galaxy S20 Ultra" at bounding box center [630, 188] width 89 height 20
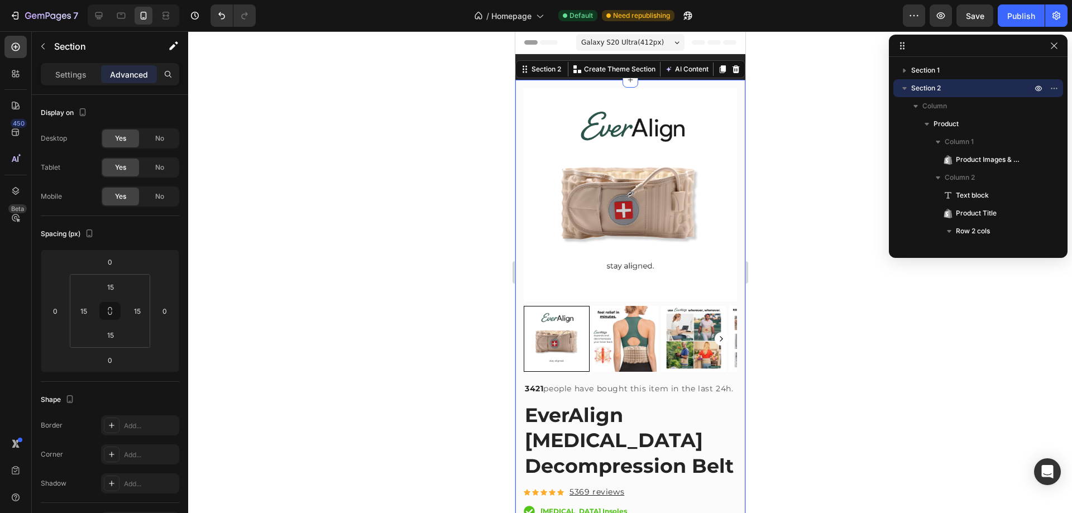
click at [644, 35] on div "Galaxy S20 Ultra ( 412 px)" at bounding box center [630, 42] width 108 height 17
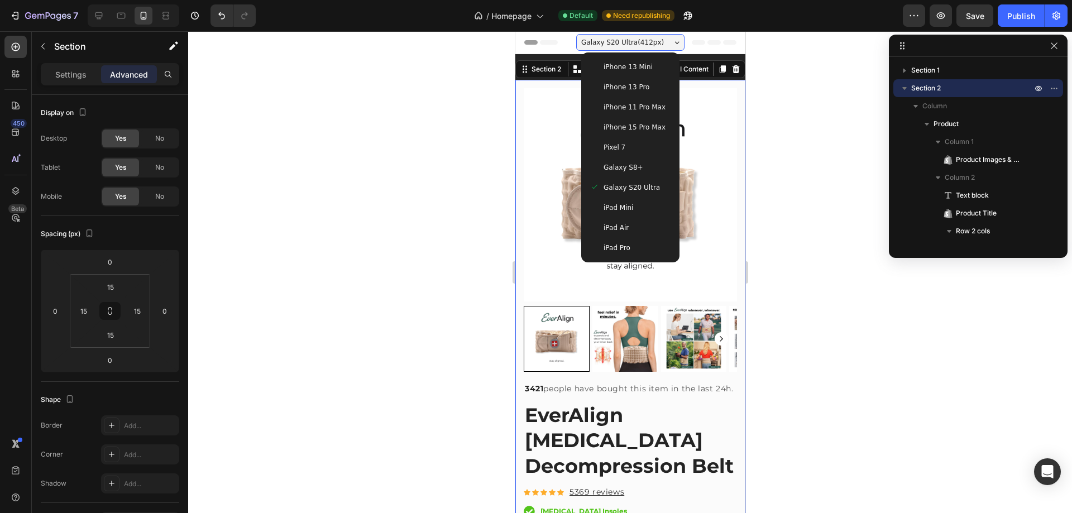
click at [631, 149] on div "Pixel 7" at bounding box center [630, 147] width 80 height 11
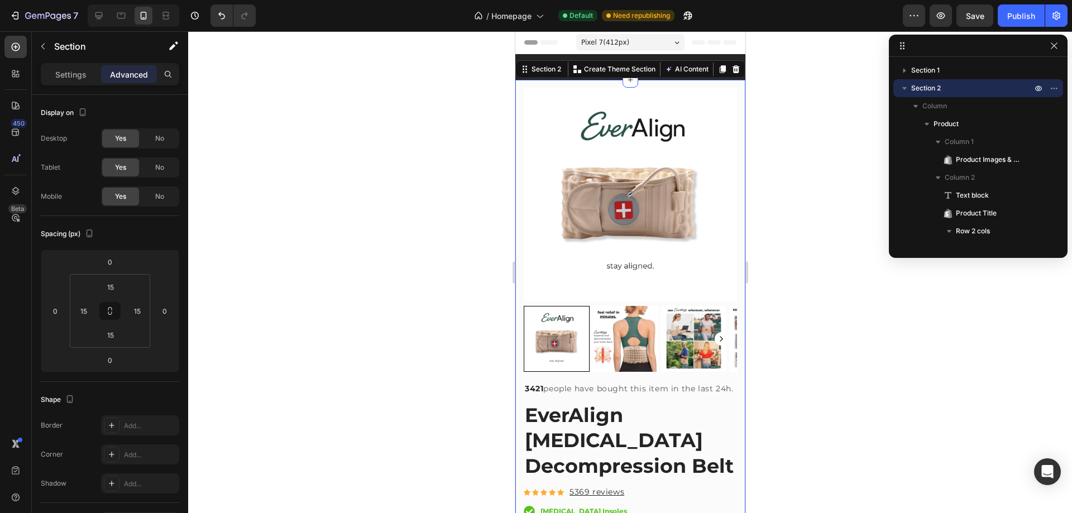
click at [629, 43] on div "Pixel 7 ( 412 px)" at bounding box center [630, 42] width 108 height 17
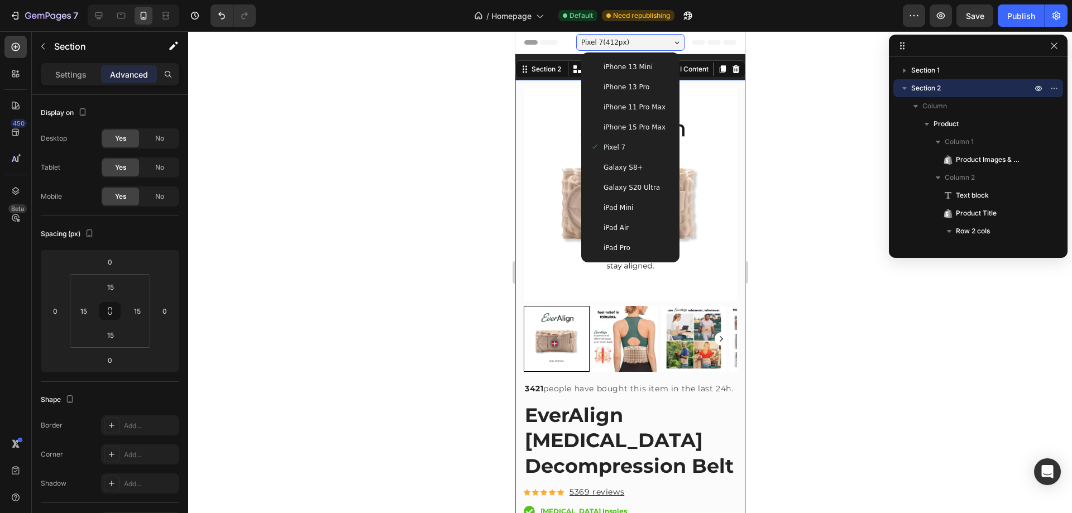
click at [629, 43] on div "Pixel 7 ( 412 px)" at bounding box center [630, 42] width 108 height 17
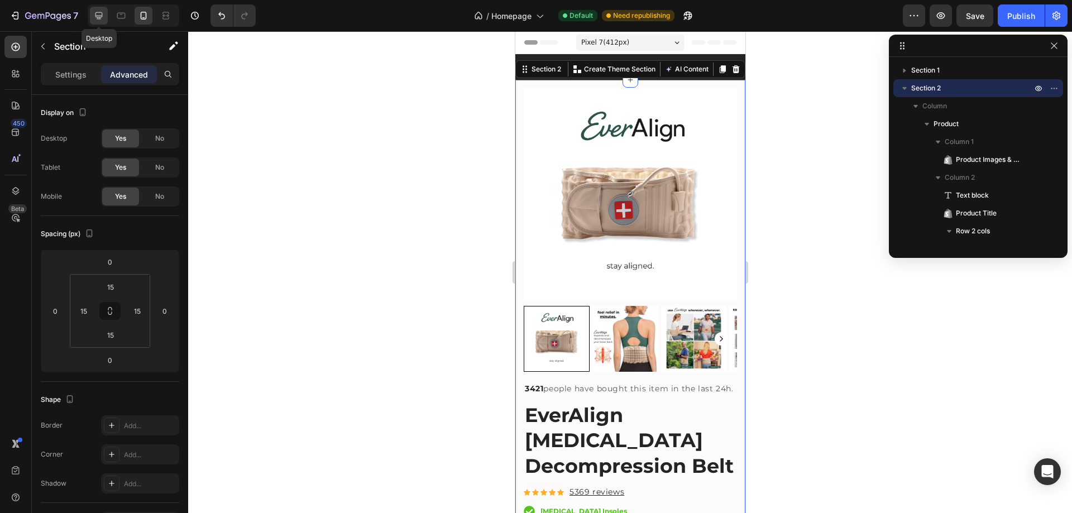
click at [98, 13] on icon at bounding box center [98, 15] width 11 height 11
type input "80"
type input "48"
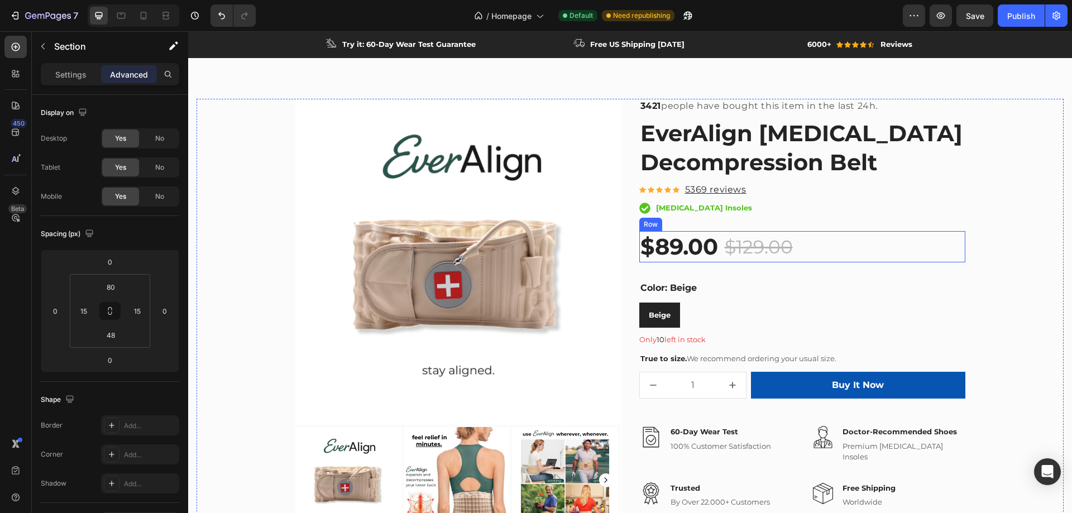
scroll to position [56, 0]
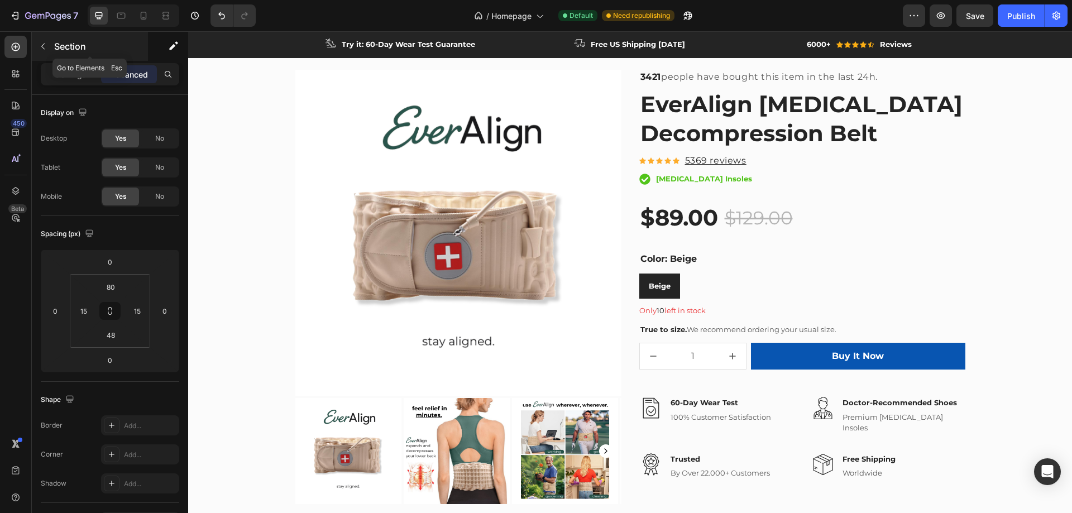
click at [45, 44] on icon "button" at bounding box center [43, 46] width 9 height 9
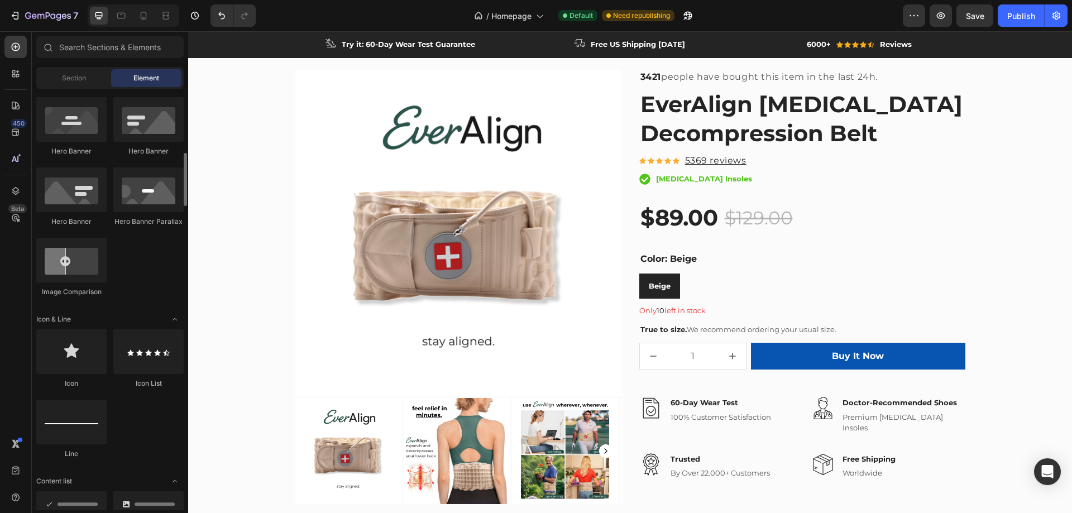
scroll to position [614, 0]
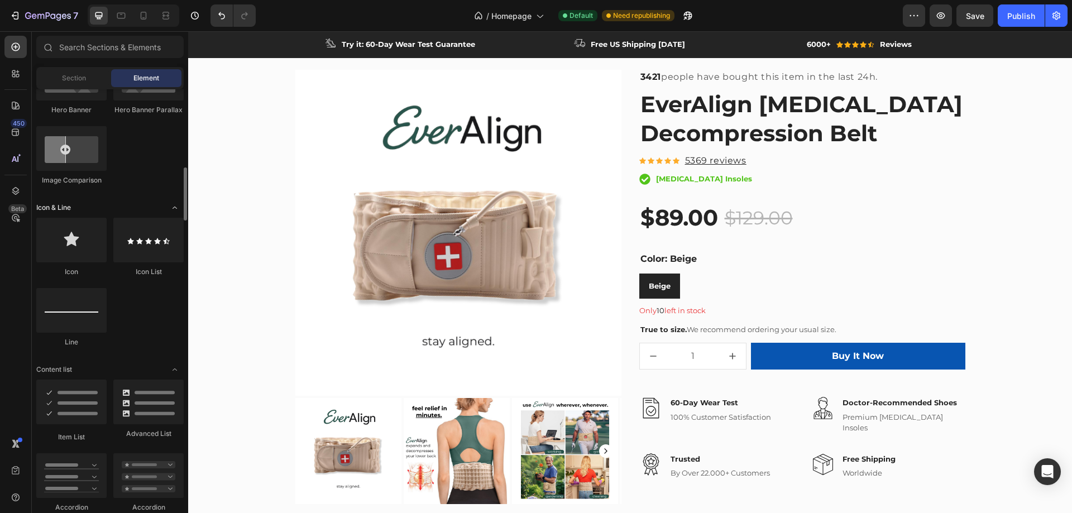
click at [175, 205] on icon "Toggle open" at bounding box center [174, 207] width 9 height 9
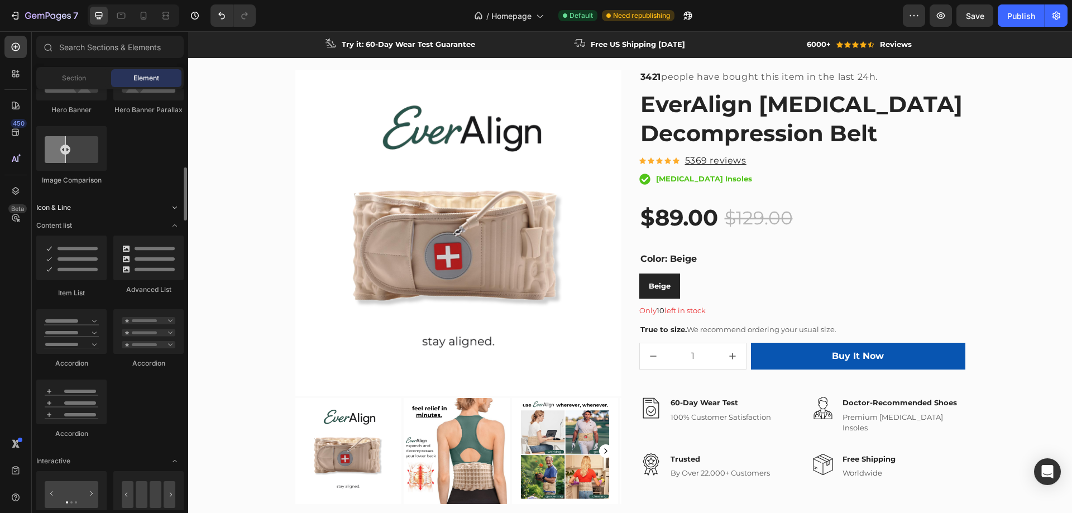
click at [175, 205] on icon "Toggle open" at bounding box center [174, 207] width 9 height 9
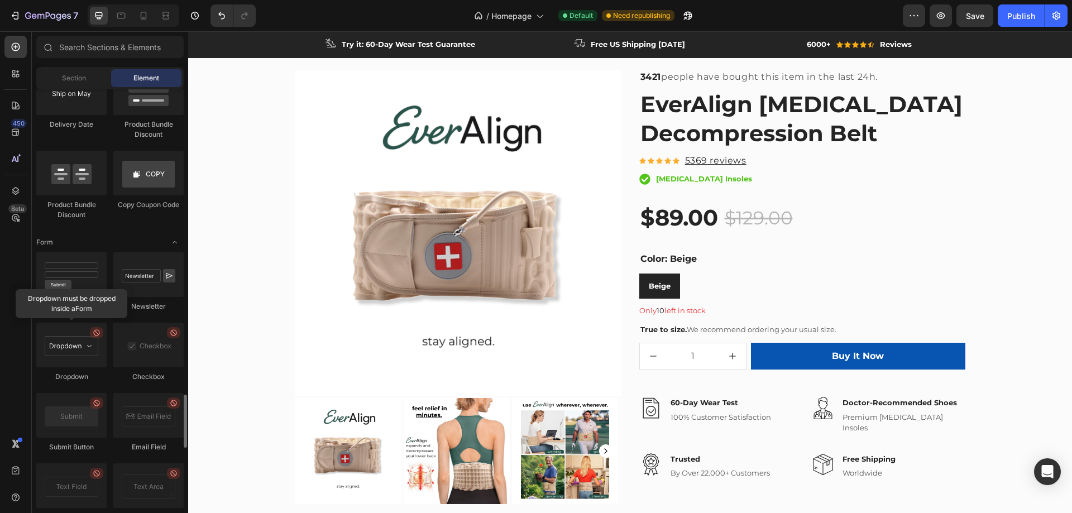
scroll to position [2177, 0]
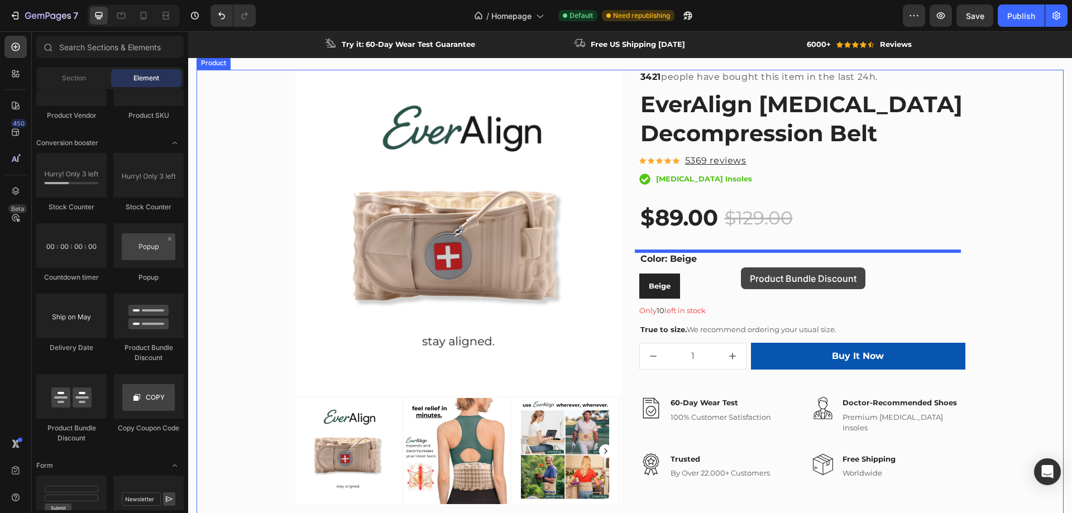
drag, startPoint x: 272, startPoint y: 440, endPoint x: 741, endPoint y: 267, distance: 499.7
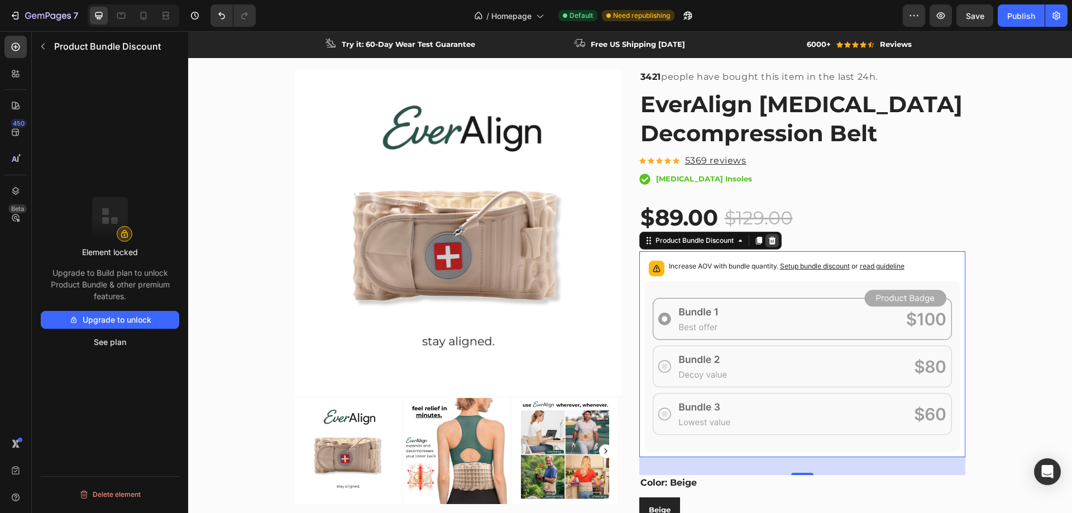
click at [769, 241] on icon at bounding box center [771, 241] width 7 height 8
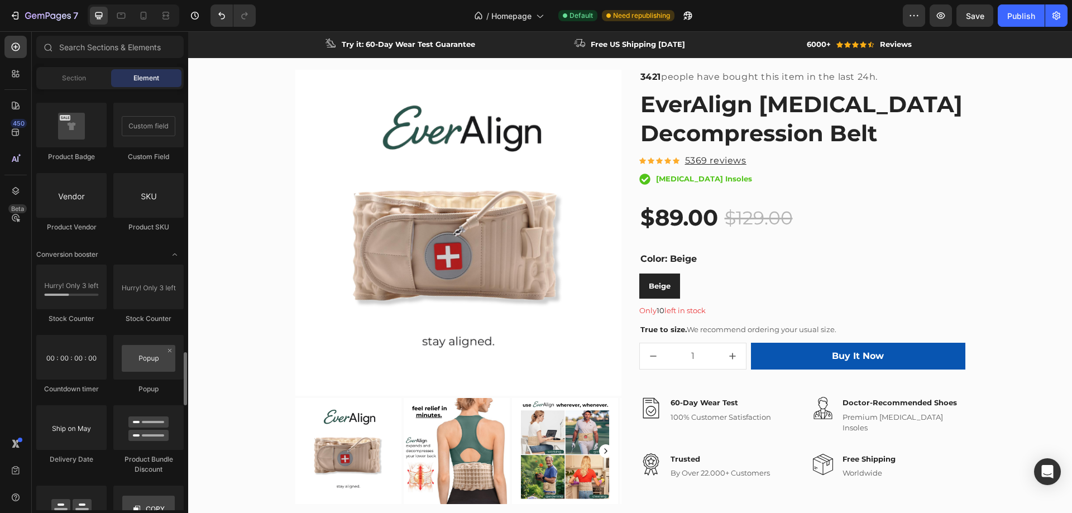
scroll to position [2122, 0]
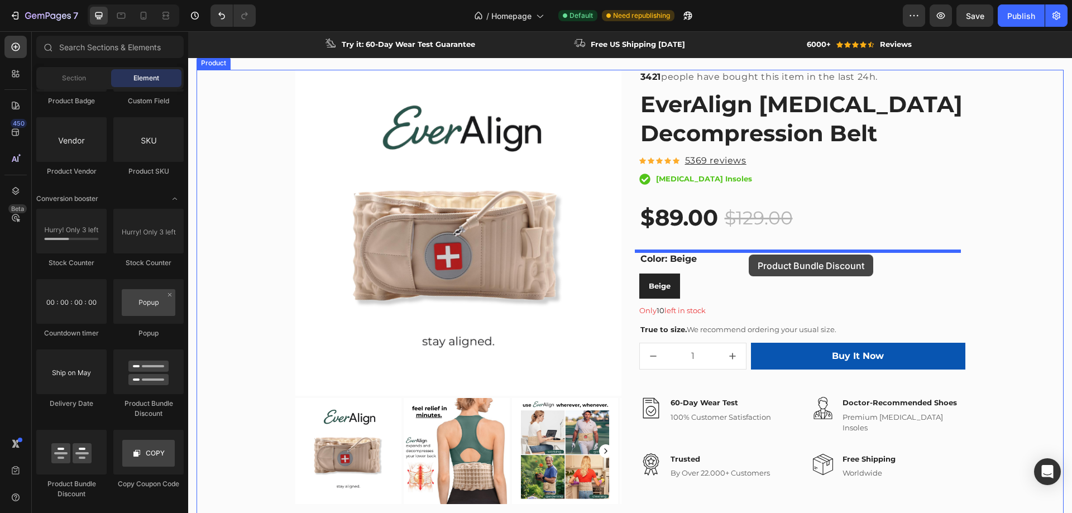
drag, startPoint x: 347, startPoint y: 419, endPoint x: 749, endPoint y: 255, distance: 434.2
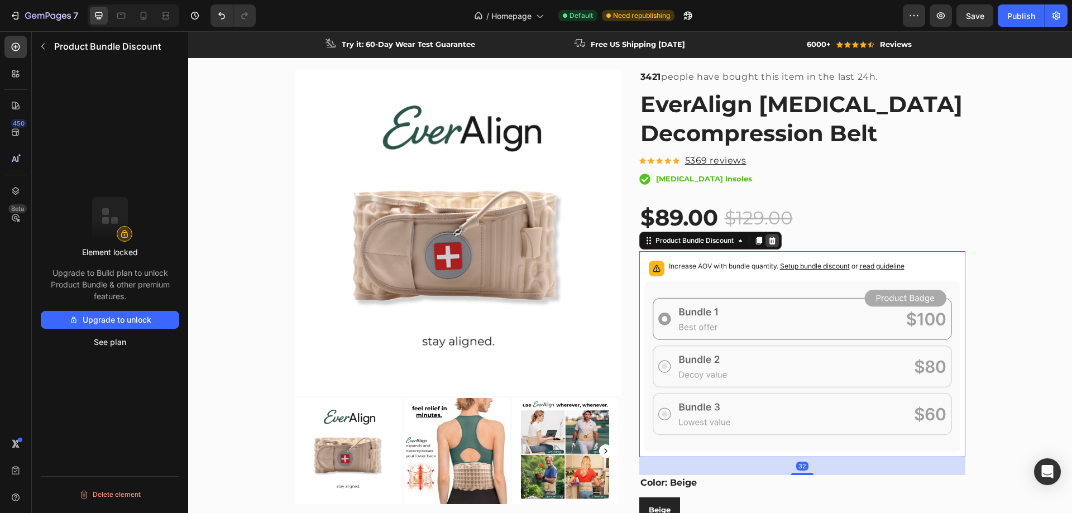
click at [769, 240] on icon at bounding box center [771, 241] width 7 height 8
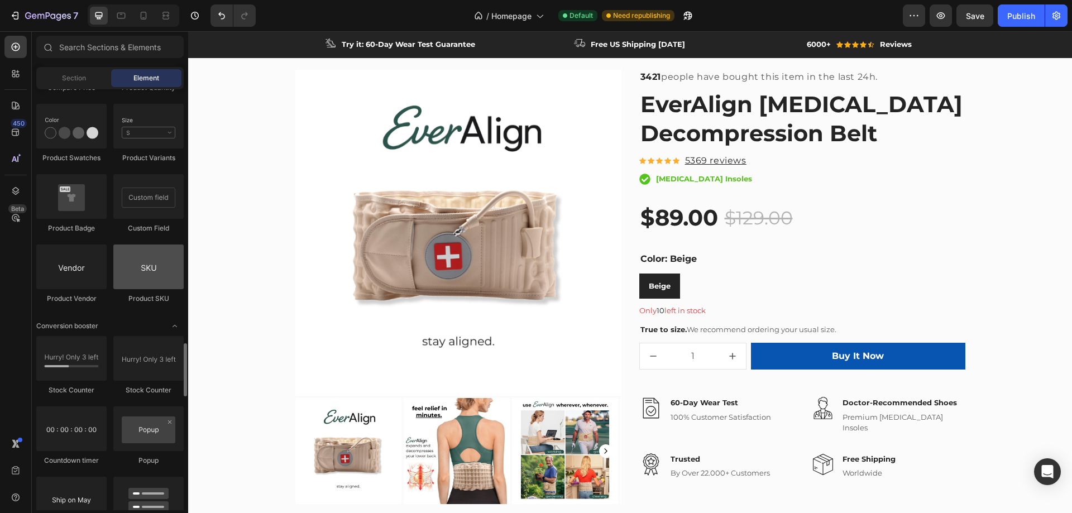
scroll to position [1938, 0]
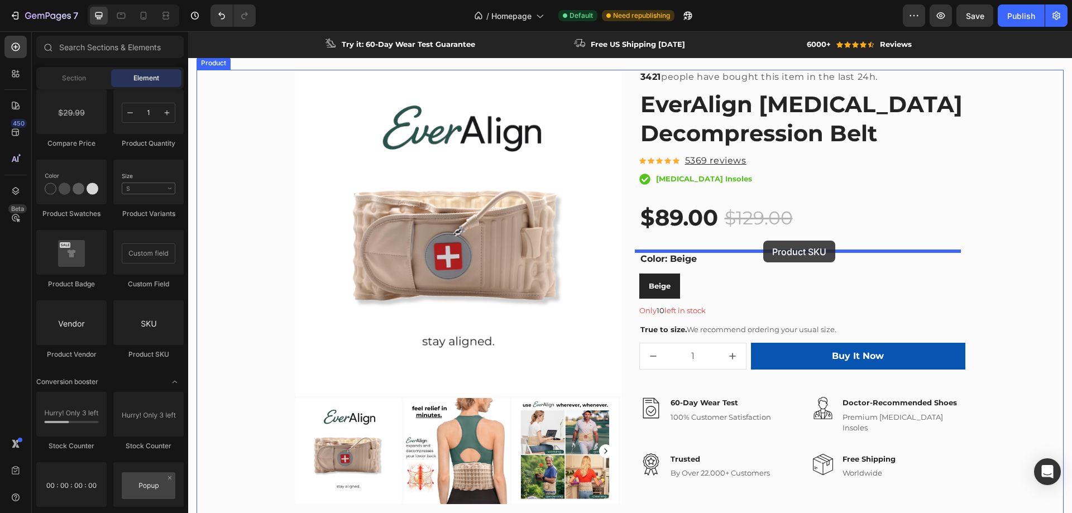
drag, startPoint x: 329, startPoint y: 353, endPoint x: 763, endPoint y: 241, distance: 448.1
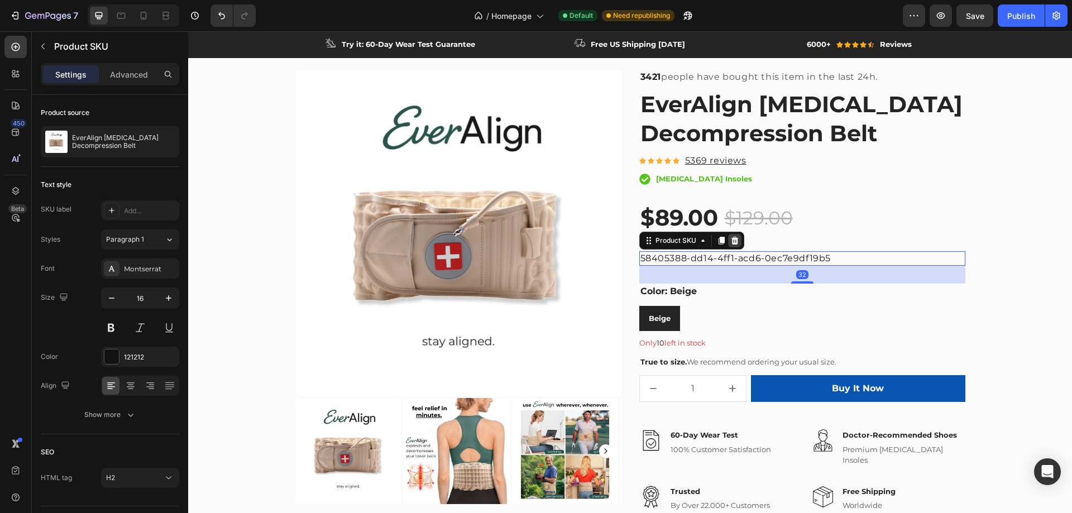
click at [730, 242] on icon at bounding box center [734, 240] width 9 height 9
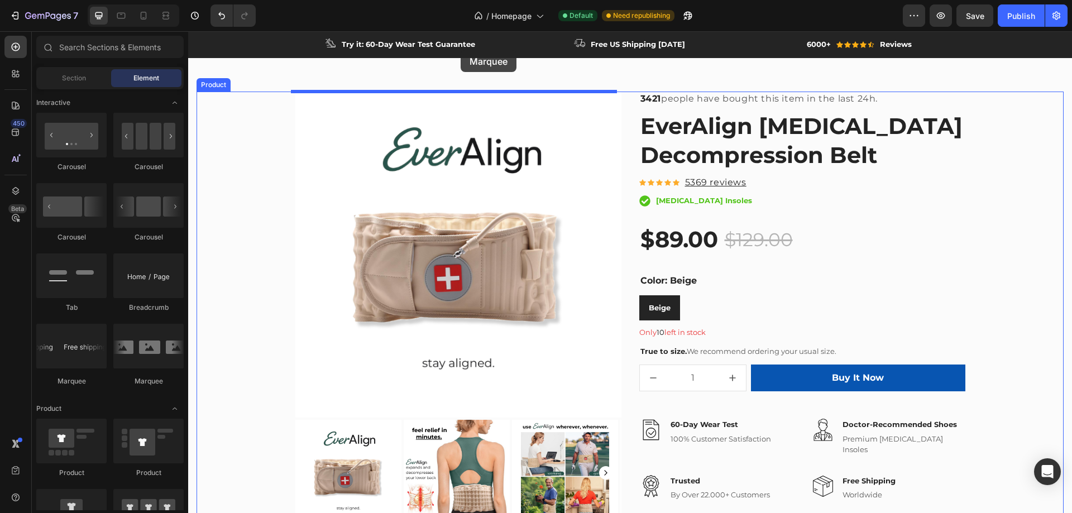
scroll to position [0, 0]
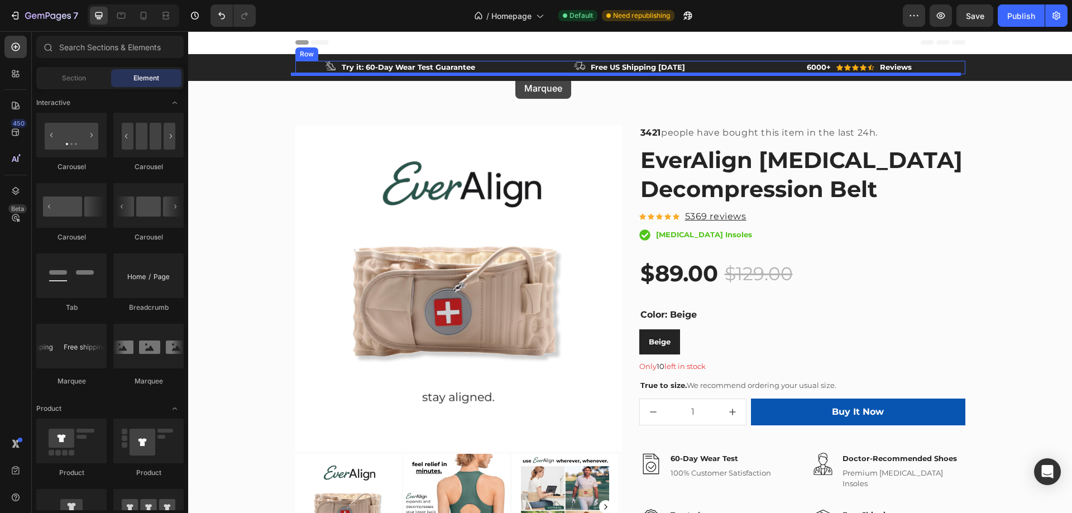
drag, startPoint x: 267, startPoint y: 385, endPoint x: 515, endPoint y: 77, distance: 395.4
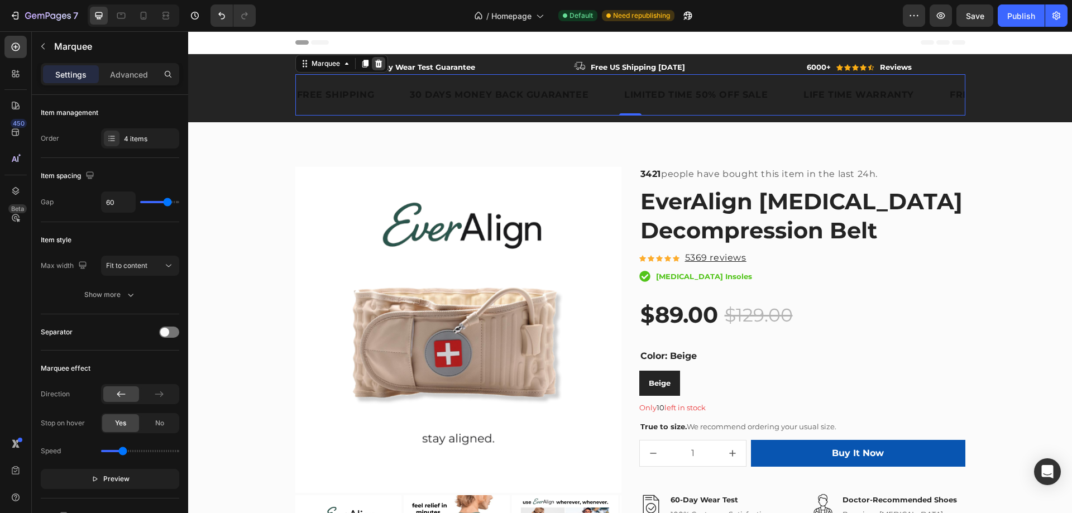
click at [375, 63] on icon at bounding box center [378, 63] width 9 height 9
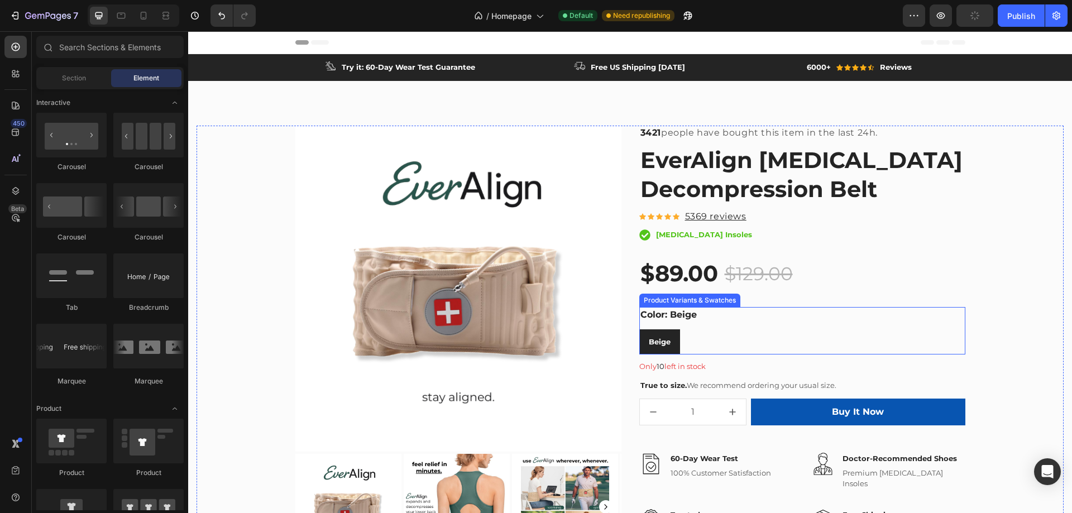
click at [681, 316] on legend "Color: Beige" at bounding box center [668, 315] width 59 height 16
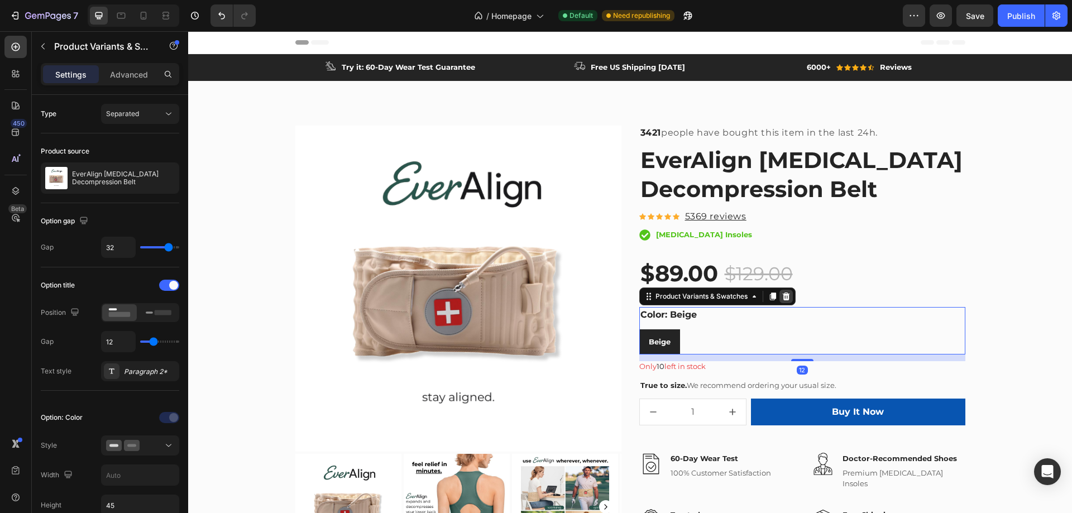
click at [782, 299] on icon at bounding box center [785, 297] width 7 height 8
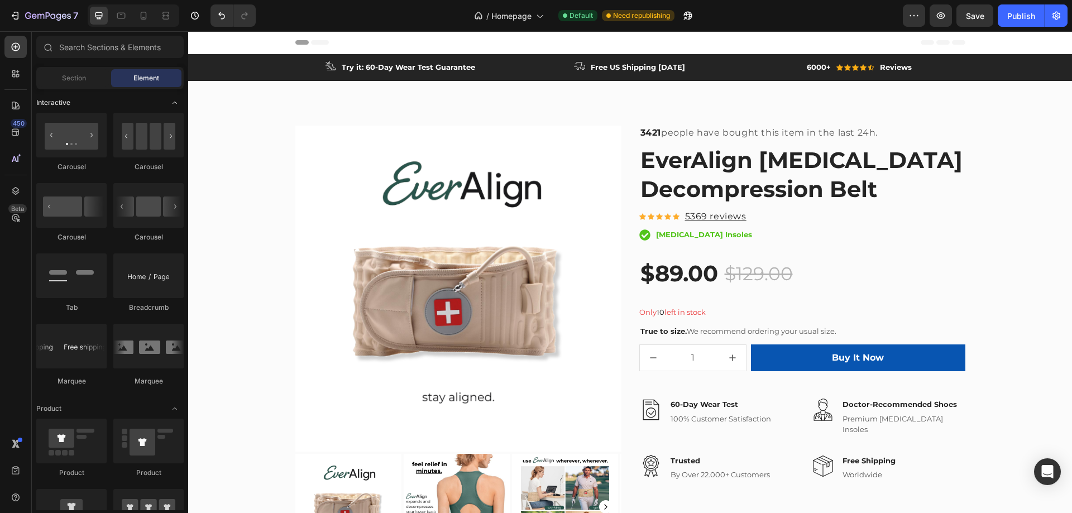
scroll to position [1061, 0]
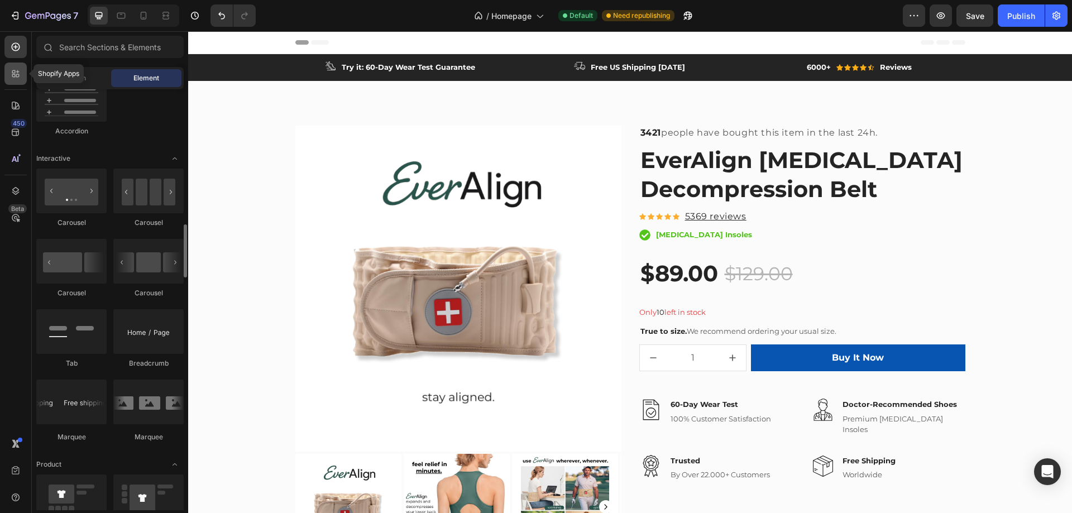
click at [16, 70] on icon at bounding box center [15, 73] width 11 height 11
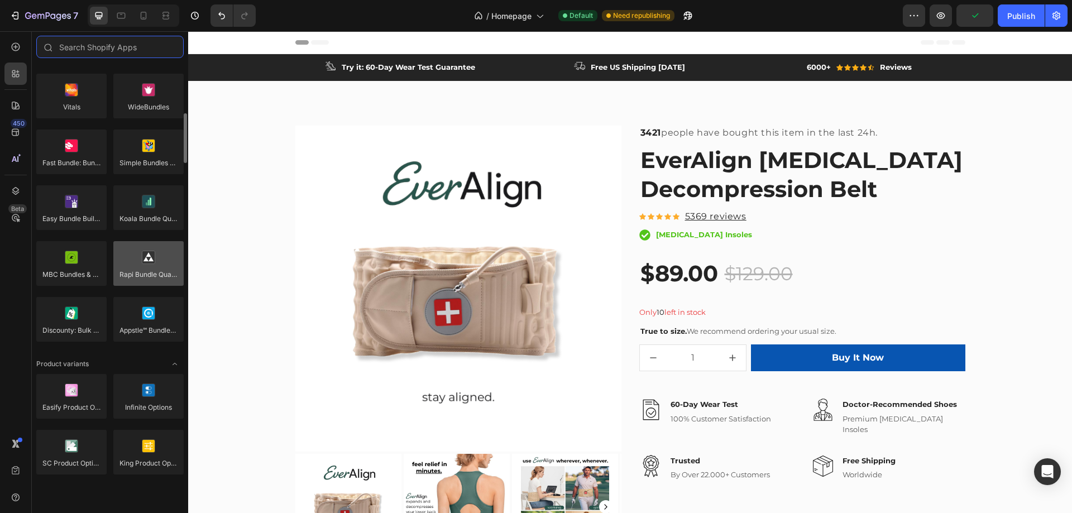
scroll to position [893, 0]
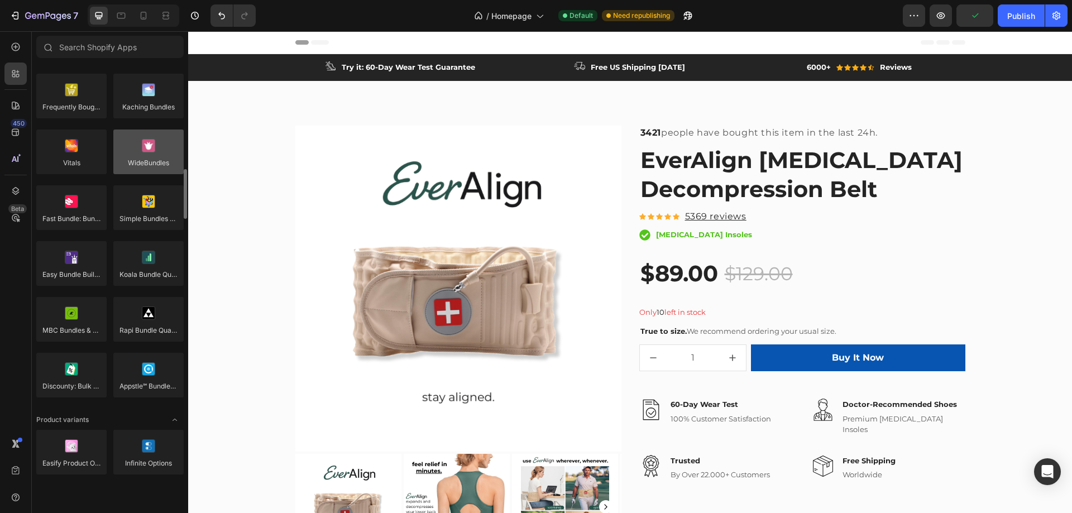
click at [153, 148] on div at bounding box center [148, 152] width 70 height 45
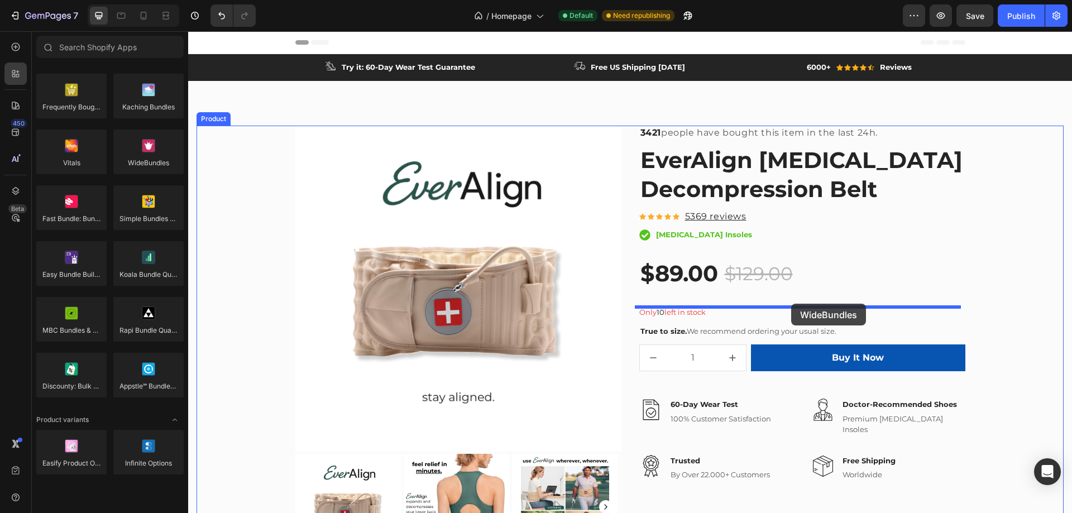
drag, startPoint x: 325, startPoint y: 183, endPoint x: 791, endPoint y: 303, distance: 481.0
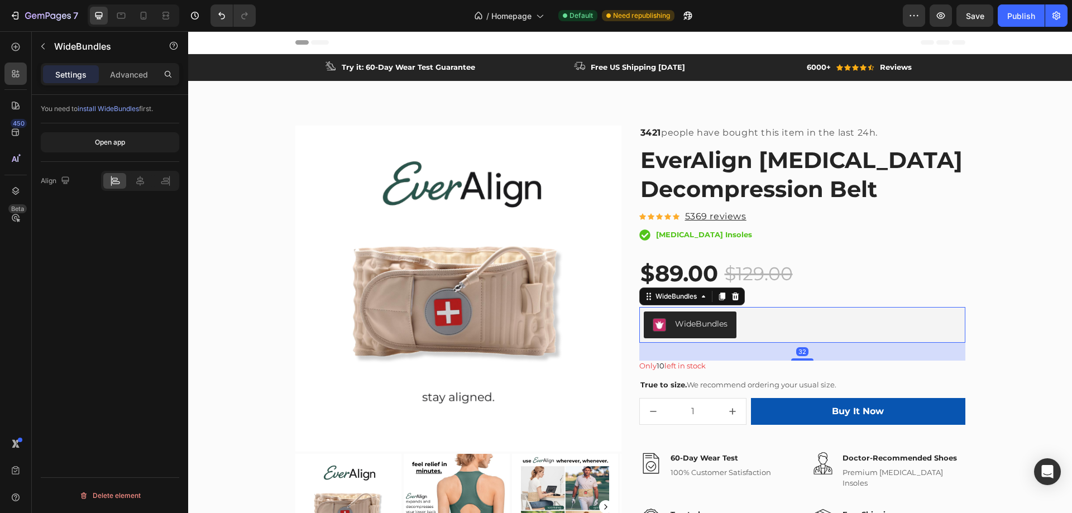
click at [678, 323] on div "WideBundles" at bounding box center [701, 324] width 52 height 12
click at [112, 109] on span "install WideBundles" at bounding box center [108, 108] width 61 height 8
